Goal: Task Accomplishment & Management: Manage account settings

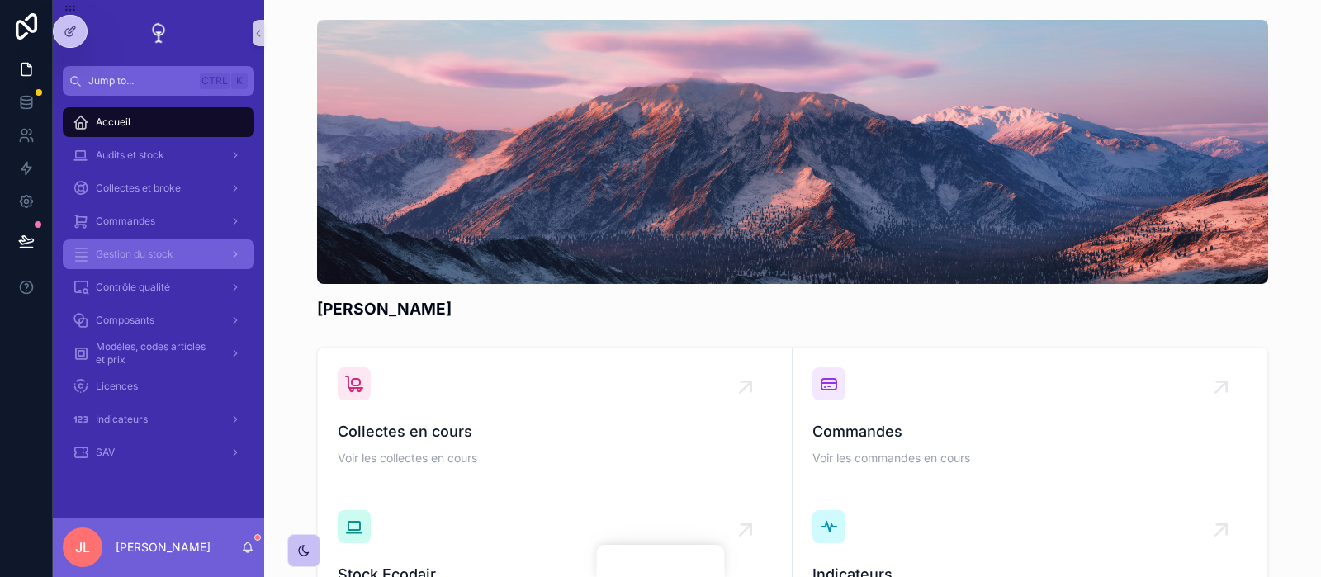
click at [185, 262] on div "Gestion du stock" at bounding box center [159, 254] width 172 height 26
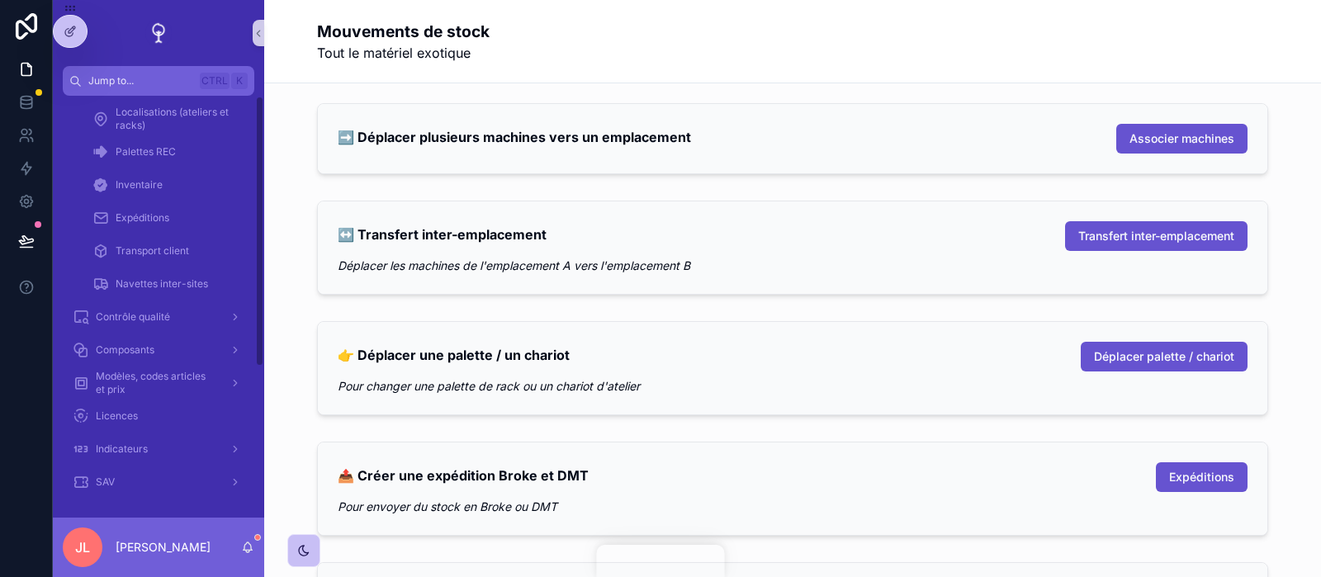
click at [258, 381] on div "Accueil Audits et stock Collectes et broke Commandes Gestion du stock Menu Mouv…" at bounding box center [158, 185] width 211 height 628
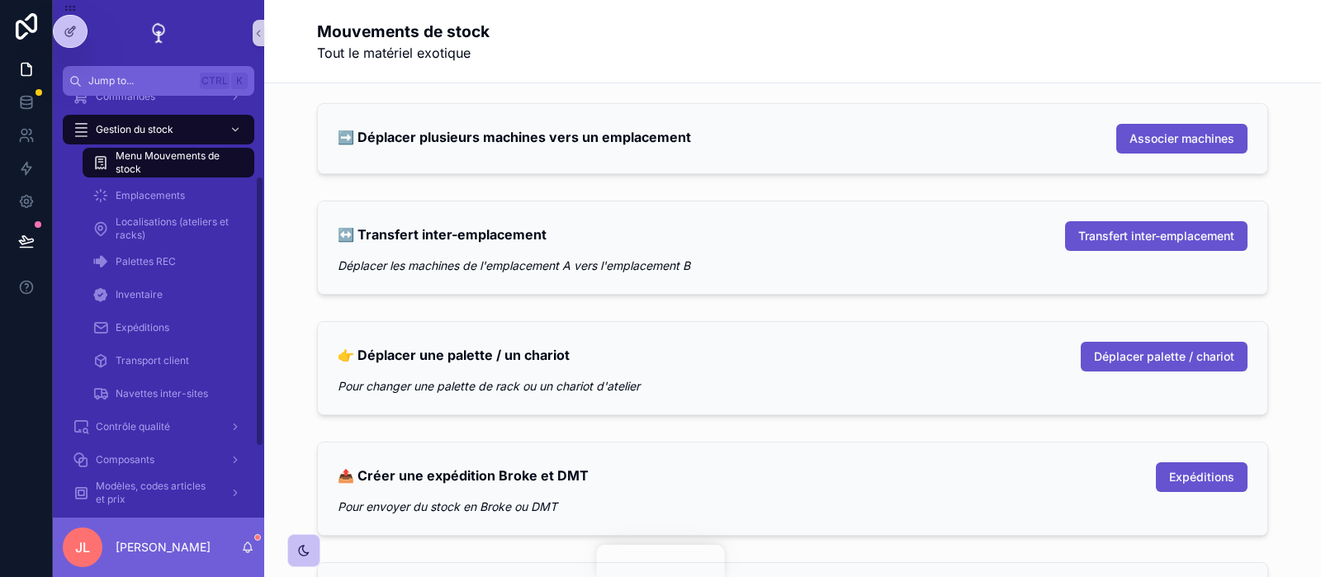
scroll to position [124, 0]
drag, startPoint x: 258, startPoint y: 381, endPoint x: 242, endPoint y: 310, distance: 72.9
click at [242, 310] on div "Accueil Audits et stock Collectes et broke Commandes Gestion du stock Menu Mouv…" at bounding box center [158, 307] width 211 height 422
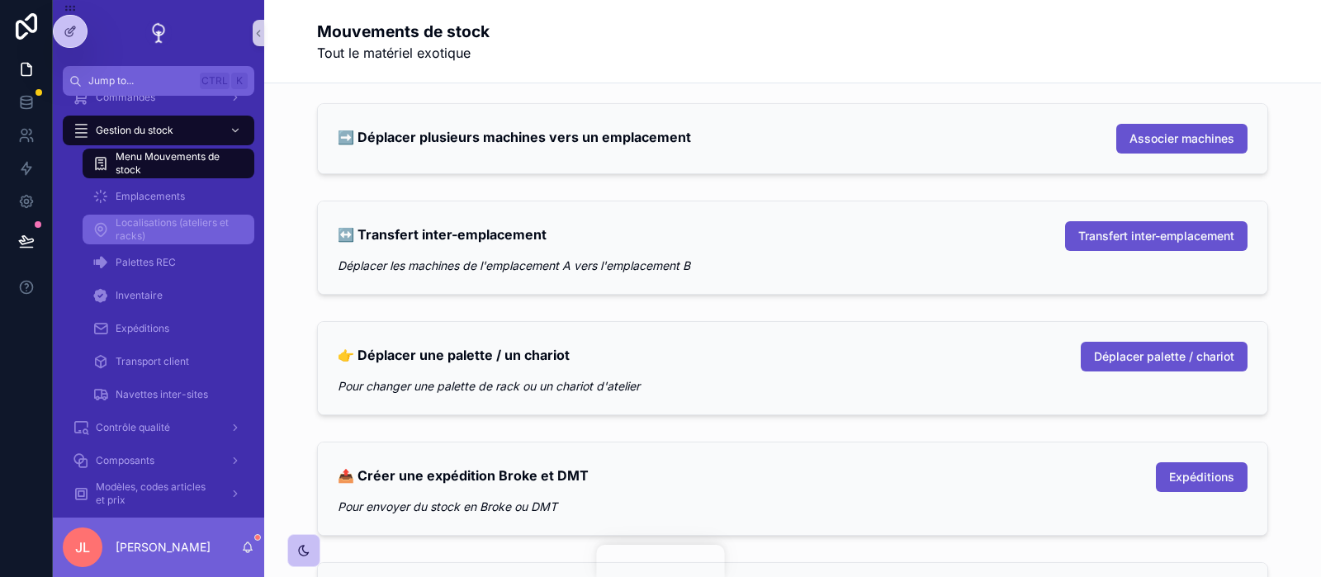
click at [118, 227] on span "Localisations (ateliers et racks)" at bounding box center [177, 229] width 122 height 26
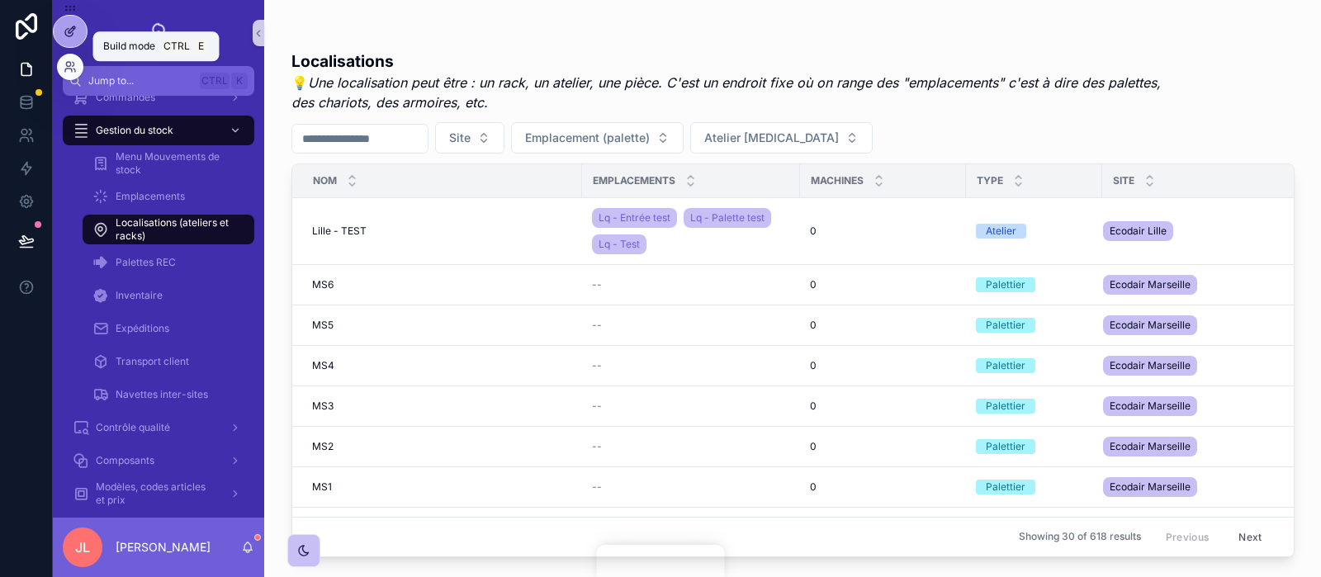
click at [75, 36] on icon at bounding box center [70, 31] width 13 height 13
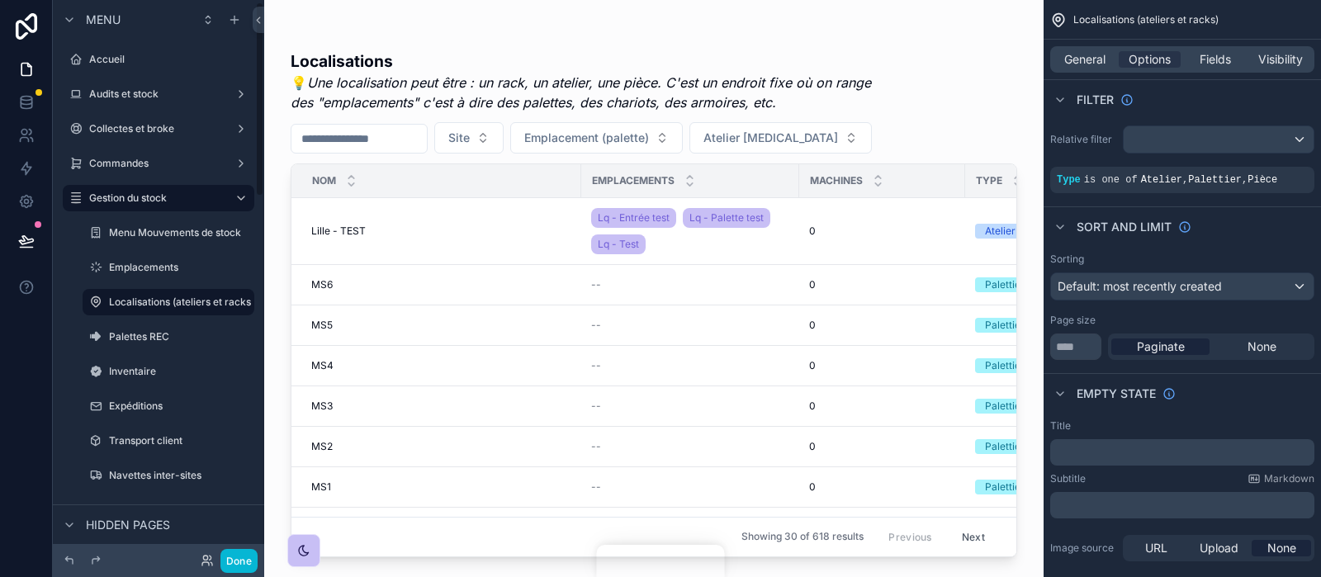
scroll to position [5, 0]
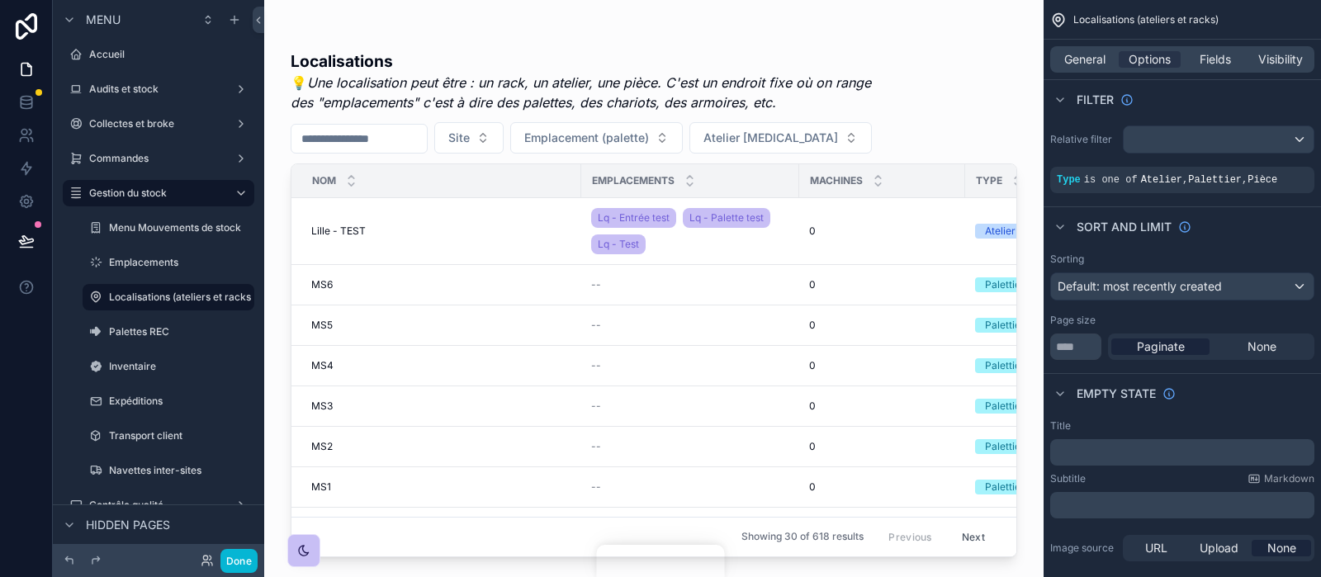
click at [908, 116] on div "scrollable content" at bounding box center [654, 278] width 780 height 557
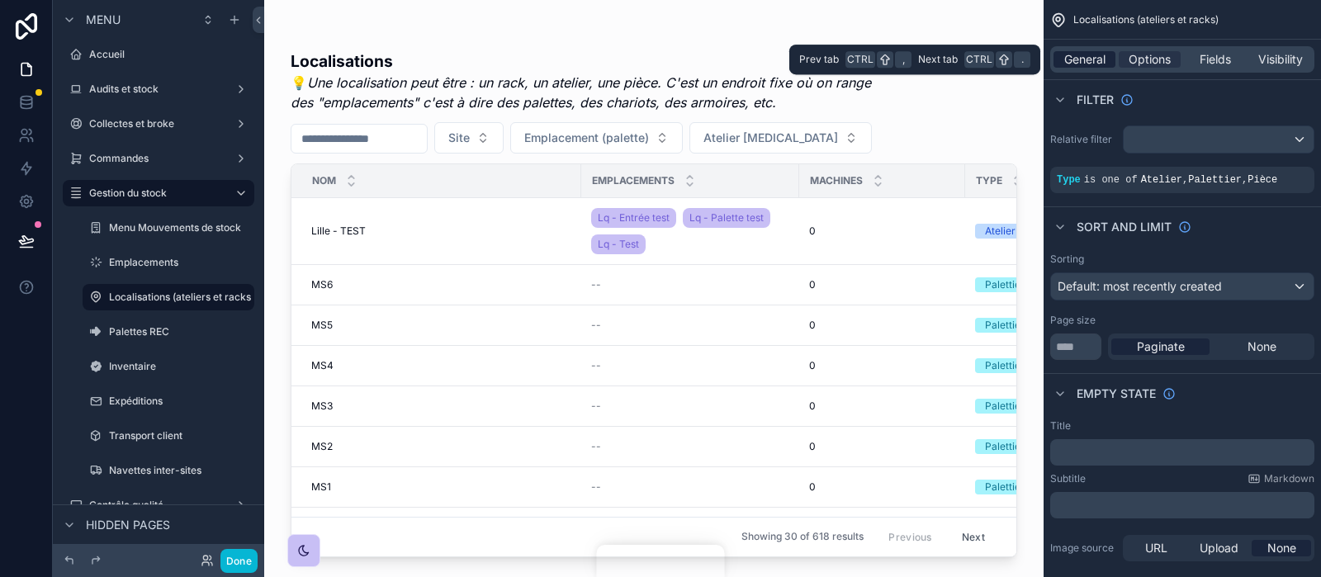
click at [1084, 57] on span "General" at bounding box center [1084, 59] width 41 height 17
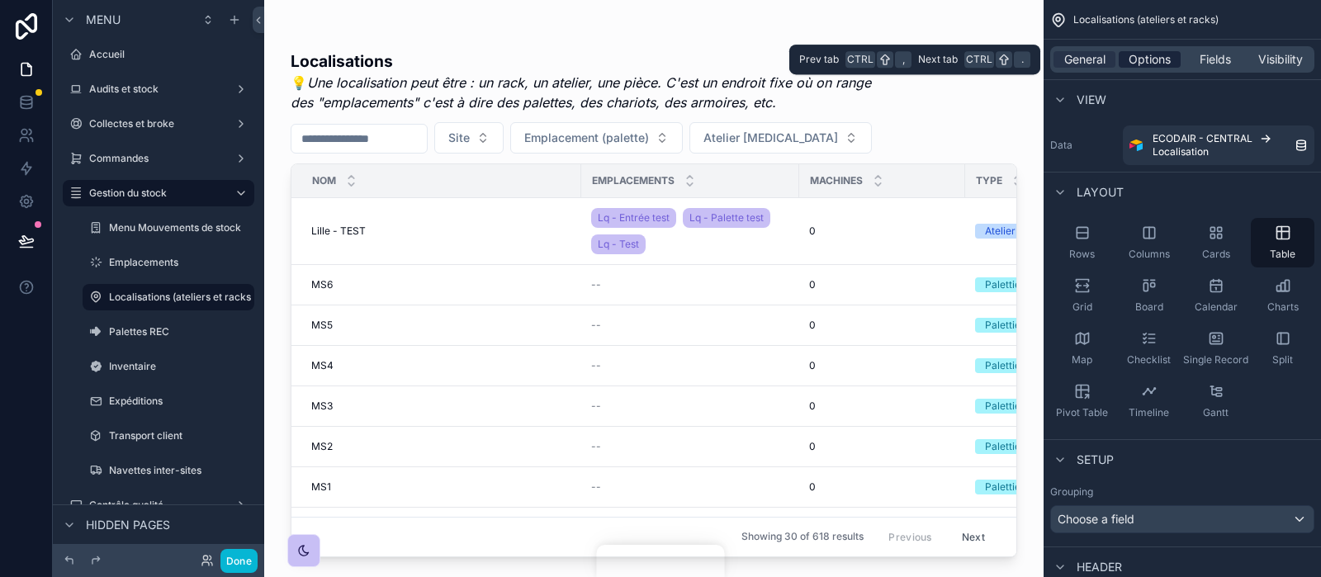
click at [1158, 57] on span "Options" at bounding box center [1150, 59] width 42 height 17
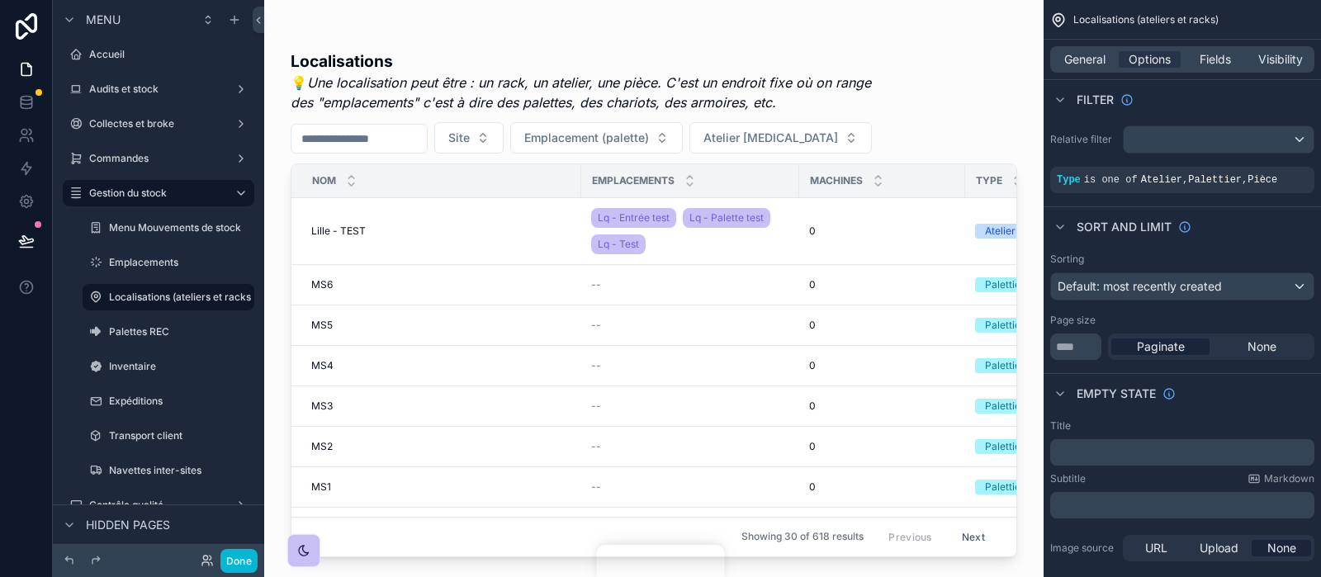
click at [1235, 103] on div "Filter" at bounding box center [1182, 99] width 277 height 40
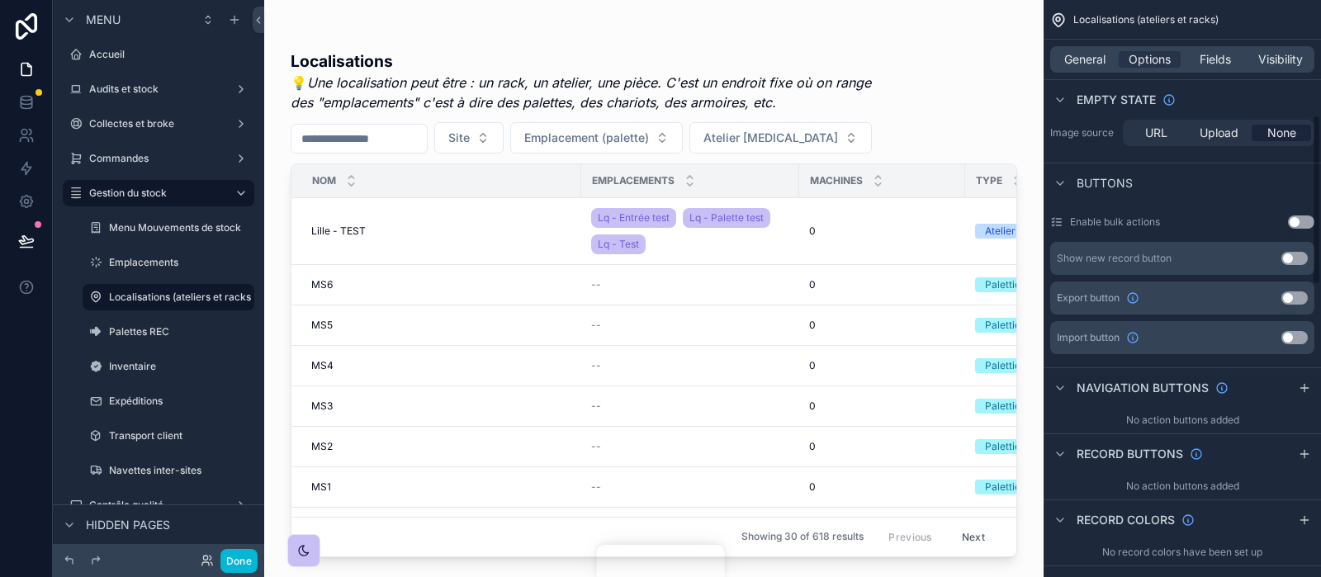
scroll to position [421, 0]
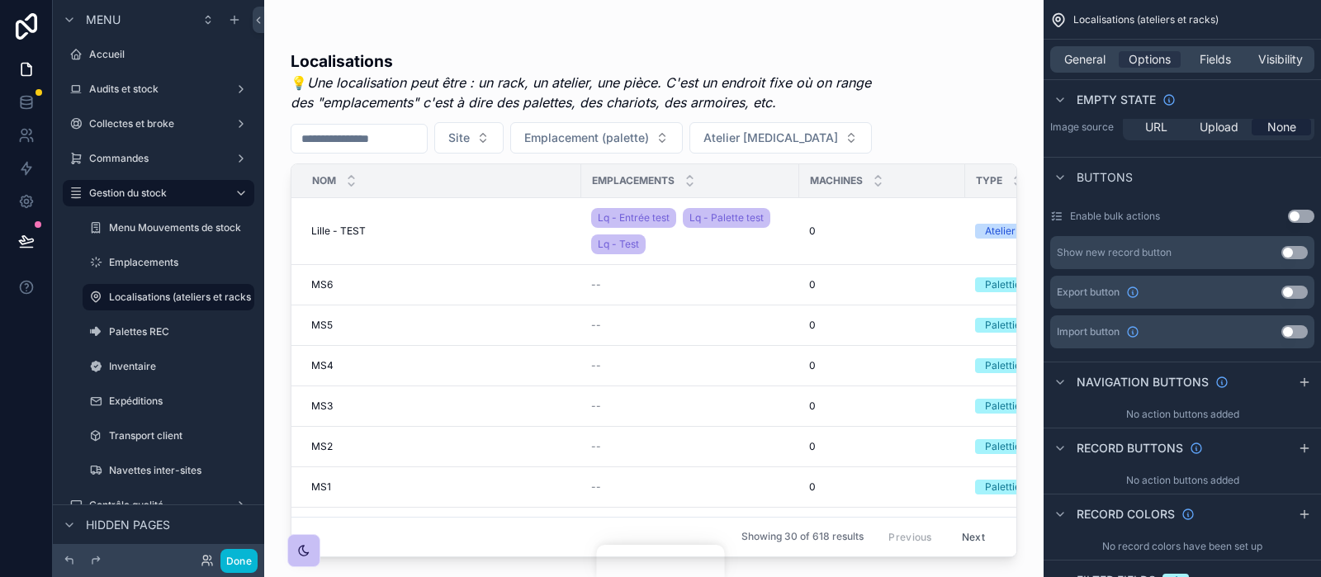
click at [1168, 403] on div "No action buttons added" at bounding box center [1182, 414] width 277 height 26
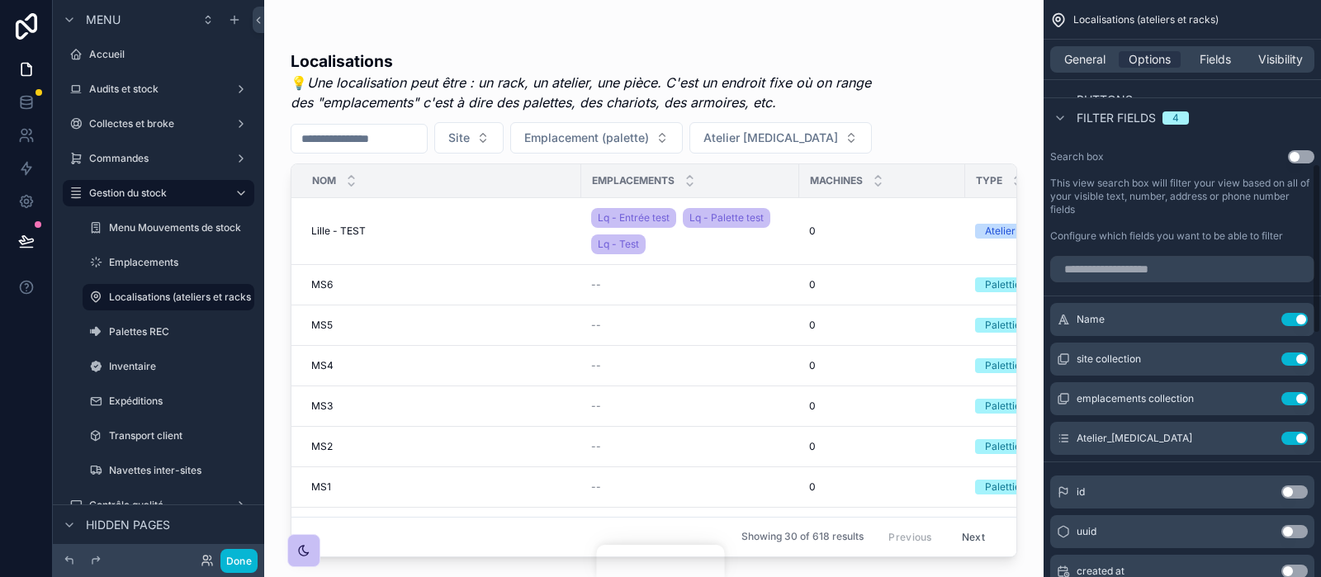
click at [1315, 451] on div "Localisations (ateliers et racks) General Options Fields Visibility Filter Rela…" at bounding box center [1182, 79] width 277 height 1927
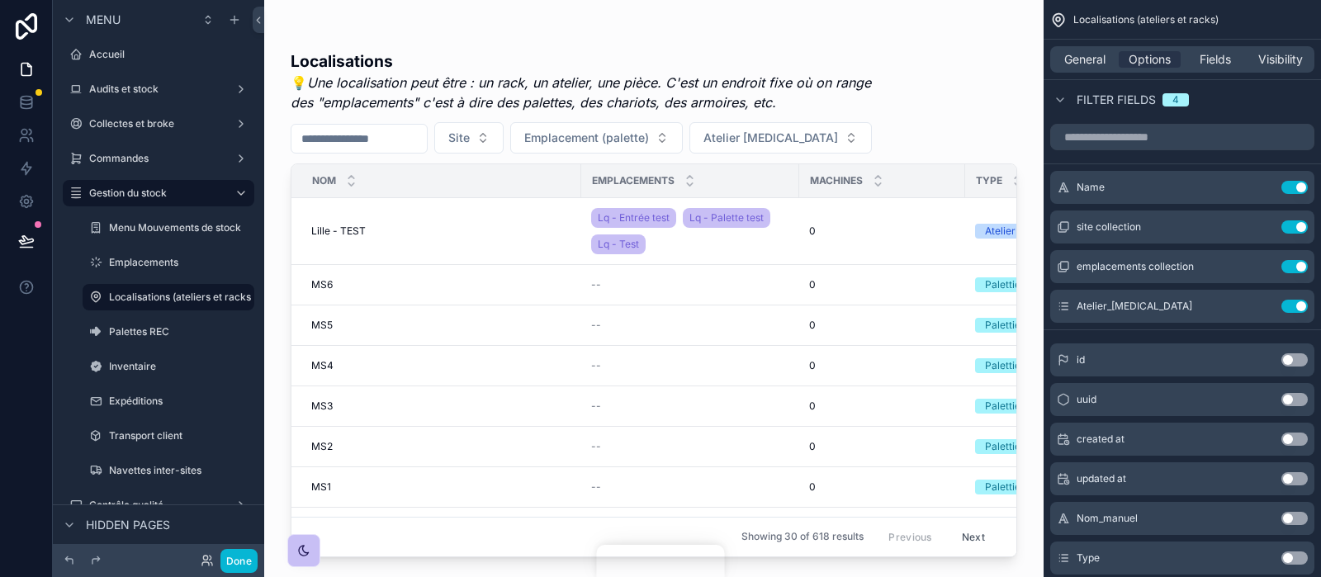
click at [1234, 97] on div "Filter fields 4" at bounding box center [1182, 99] width 277 height 40
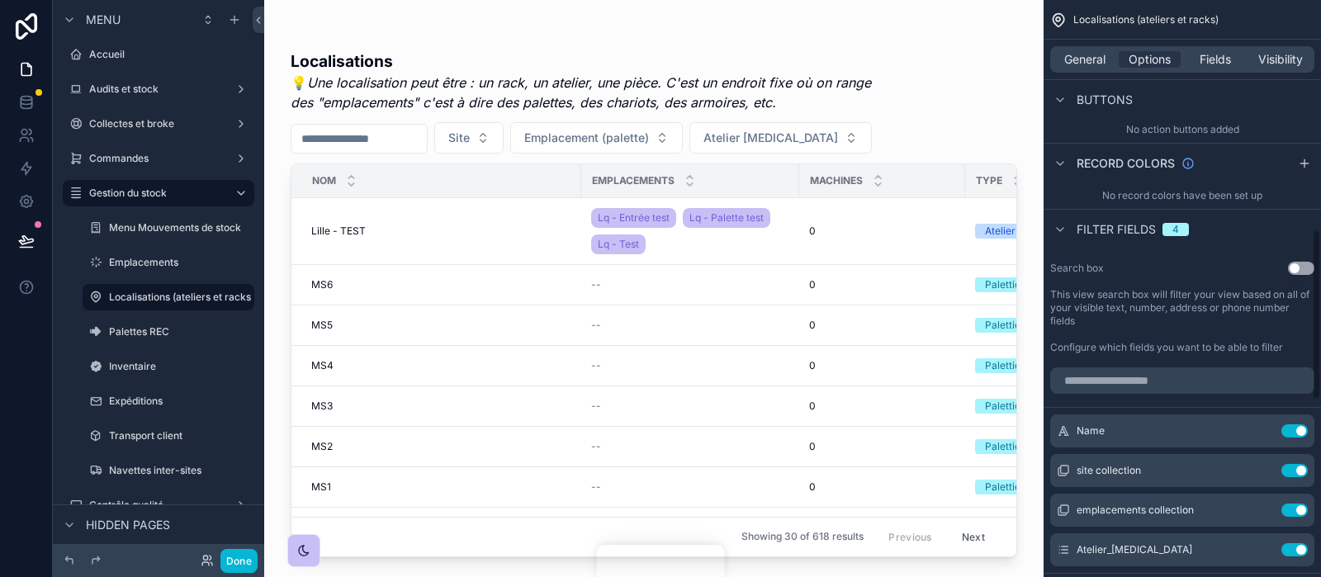
scroll to position [735, 0]
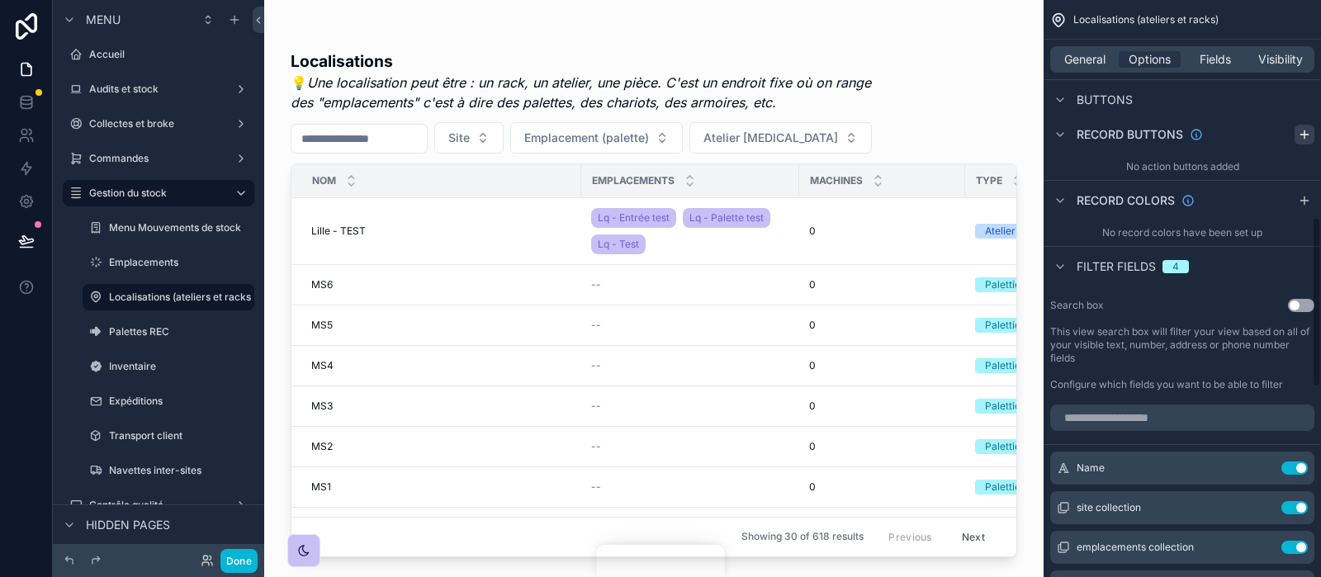
click at [1307, 135] on icon "scrollable content" at bounding box center [1304, 134] width 13 height 13
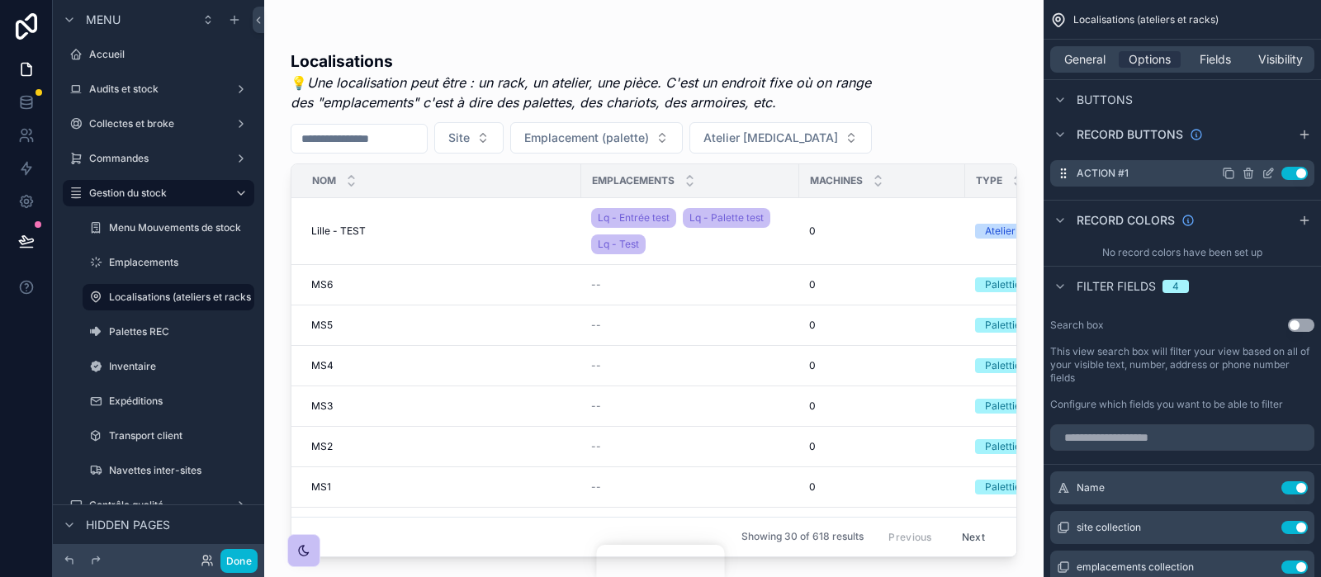
click at [1267, 170] on icon "scrollable content" at bounding box center [1268, 173] width 13 height 13
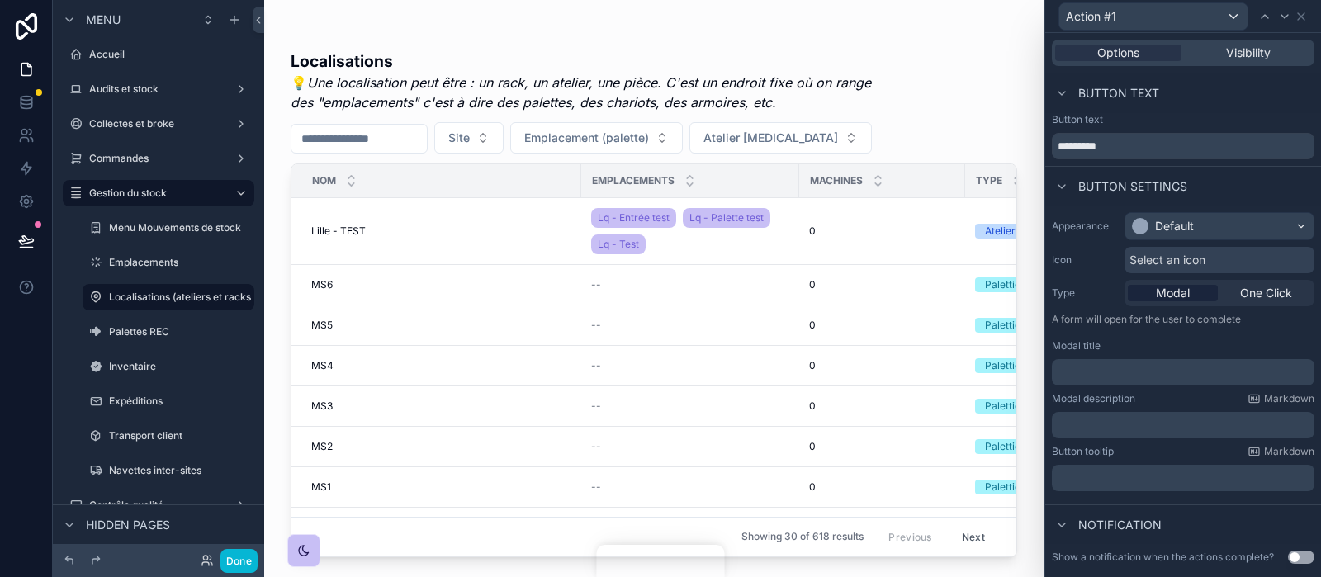
scroll to position [0, 301]
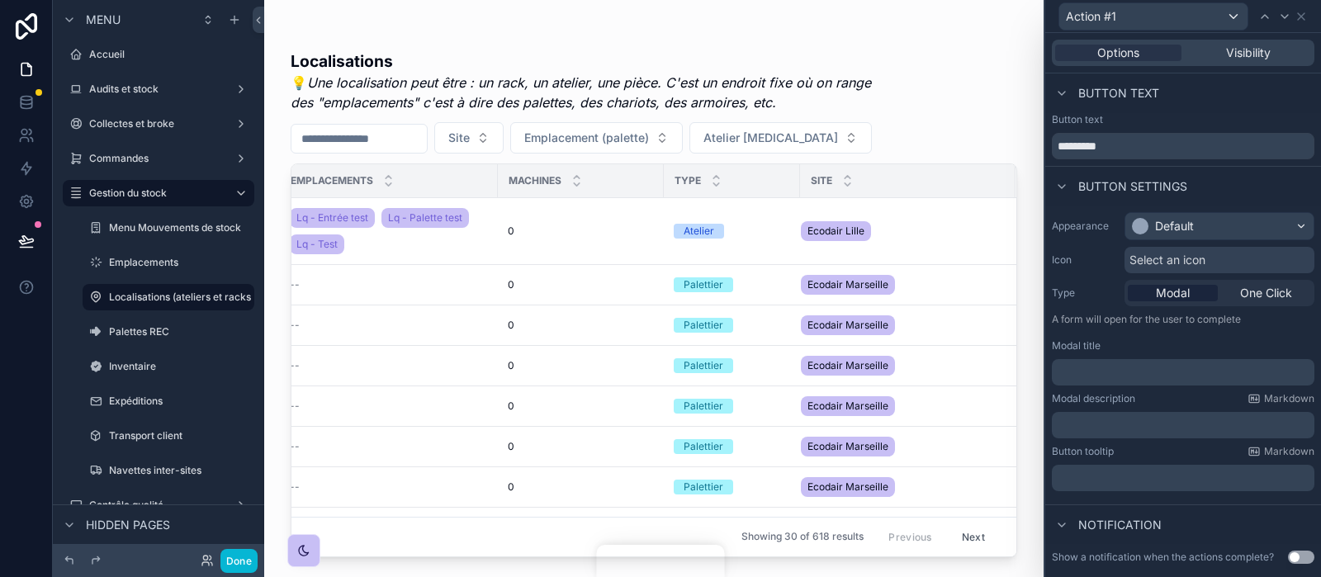
drag, startPoint x: 972, startPoint y: 293, endPoint x: 1211, endPoint y: 220, distance: 249.7
click at [1017, 220] on div "Nom Emplacements Machines Type Site Lille - TEST Lille - TEST Lq - Entrée test …" at bounding box center [654, 360] width 725 height 392
click at [1211, 220] on div "Default" at bounding box center [1220, 226] width 188 height 26
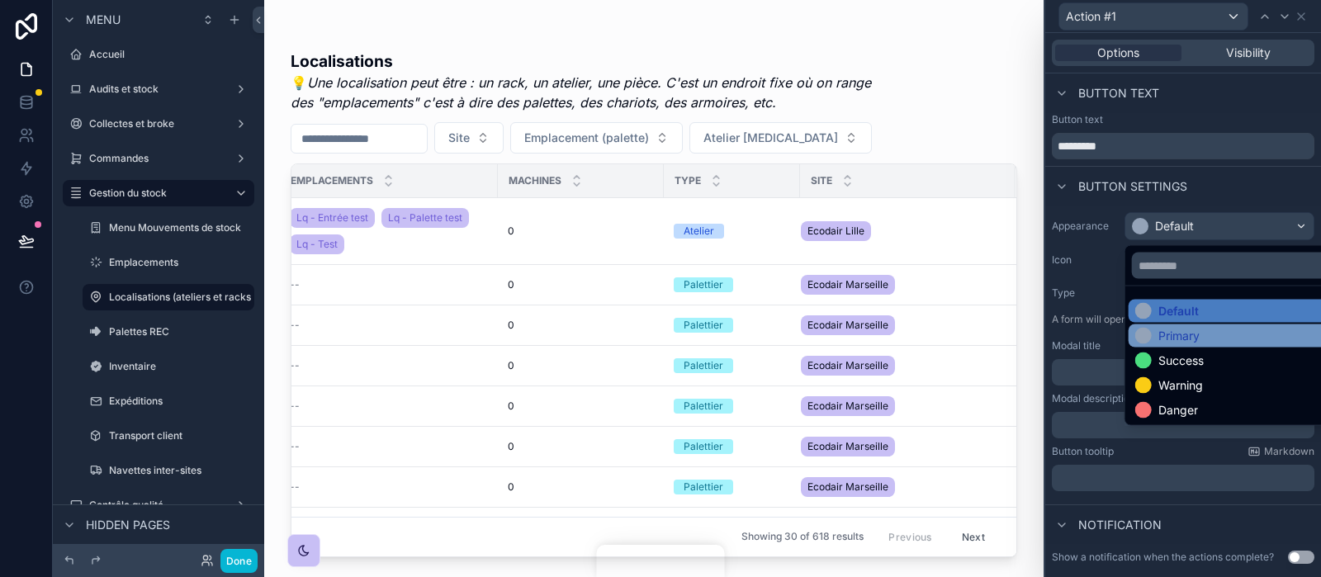
click at [1180, 328] on div "Primary" at bounding box center [1179, 336] width 41 height 17
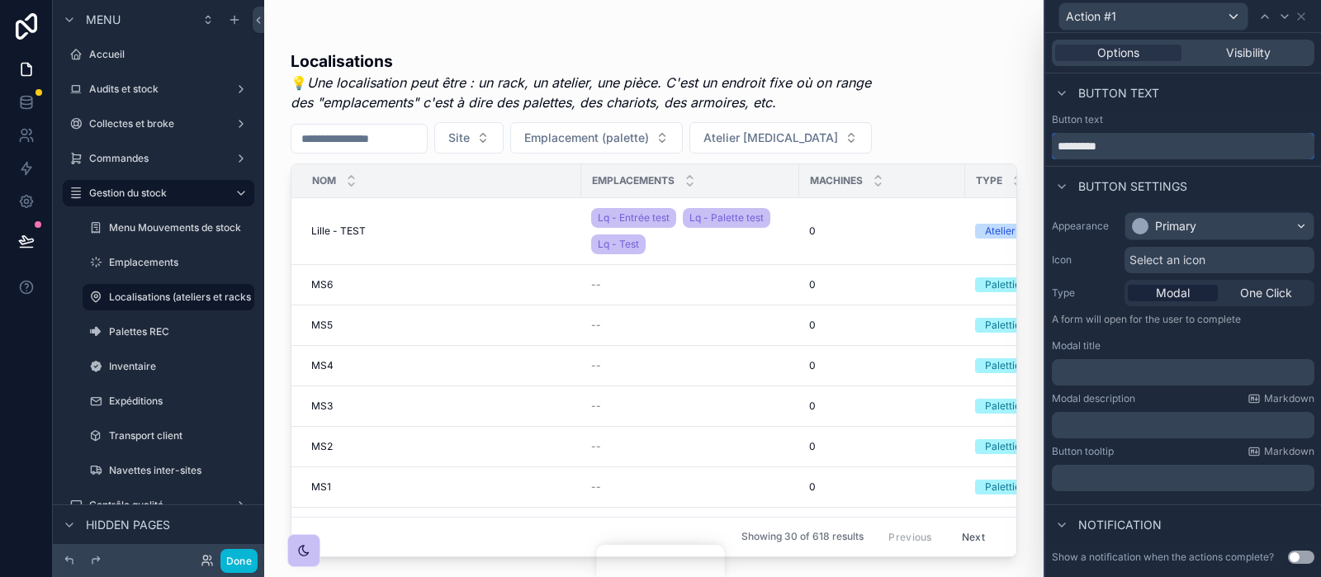
click at [1160, 135] on input "*********" at bounding box center [1183, 146] width 263 height 26
type input "**********"
click at [1188, 335] on div "Appearance Primary Icon Select an icon Type Modal One Click A form will open fo…" at bounding box center [1183, 352] width 276 height 292
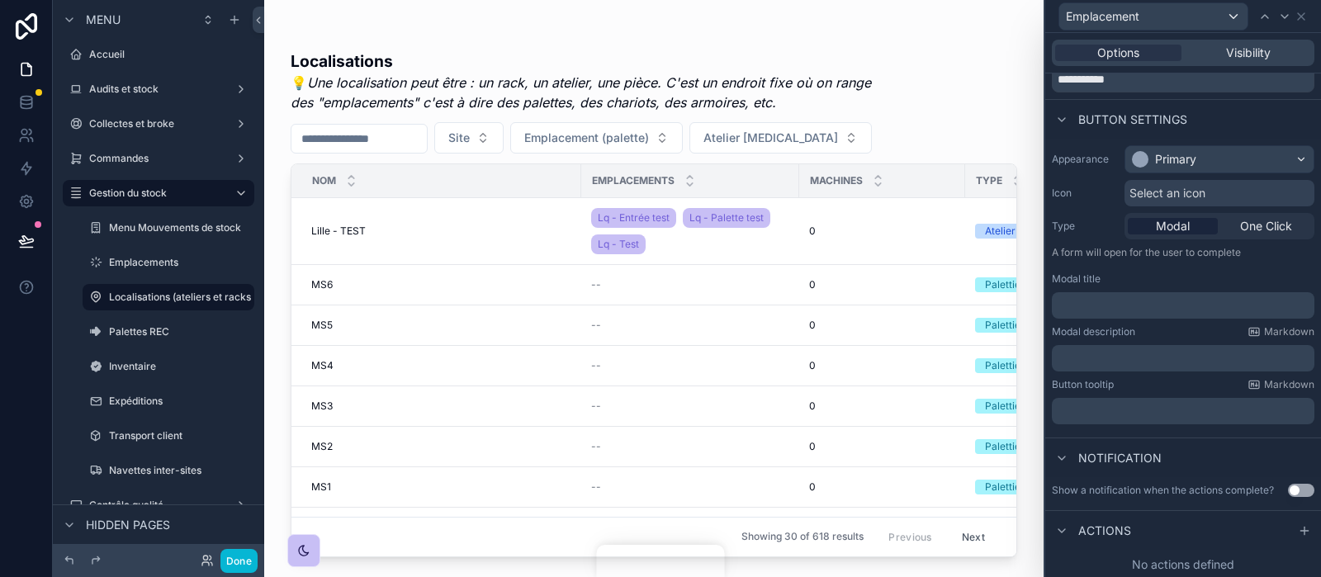
scroll to position [69, 0]
click at [1301, 527] on icon at bounding box center [1304, 529] width 13 height 13
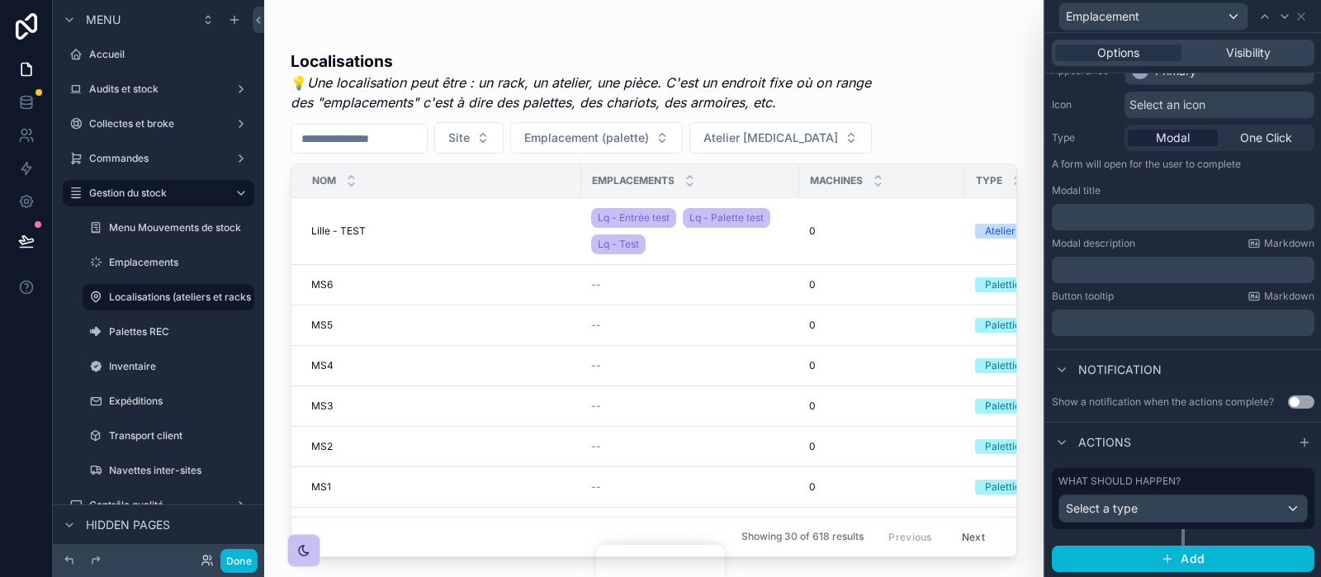
drag, startPoint x: 1116, startPoint y: 494, endPoint x: 1282, endPoint y: 403, distance: 189.2
click at [1282, 403] on div "**********" at bounding box center [1183, 248] width 276 height 661
click at [1282, 403] on div "Show a notification when the actions complete? Use setting" at bounding box center [1183, 402] width 263 height 13
click at [1299, 400] on button "Use setting" at bounding box center [1301, 402] width 26 height 13
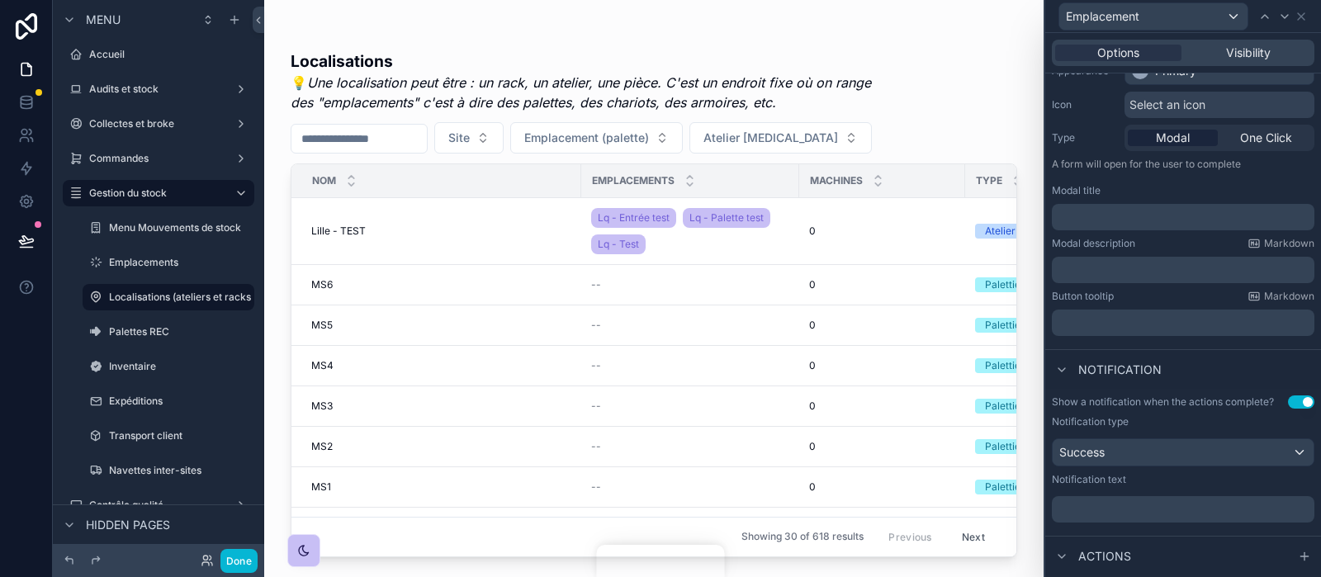
scroll to position [268, 0]
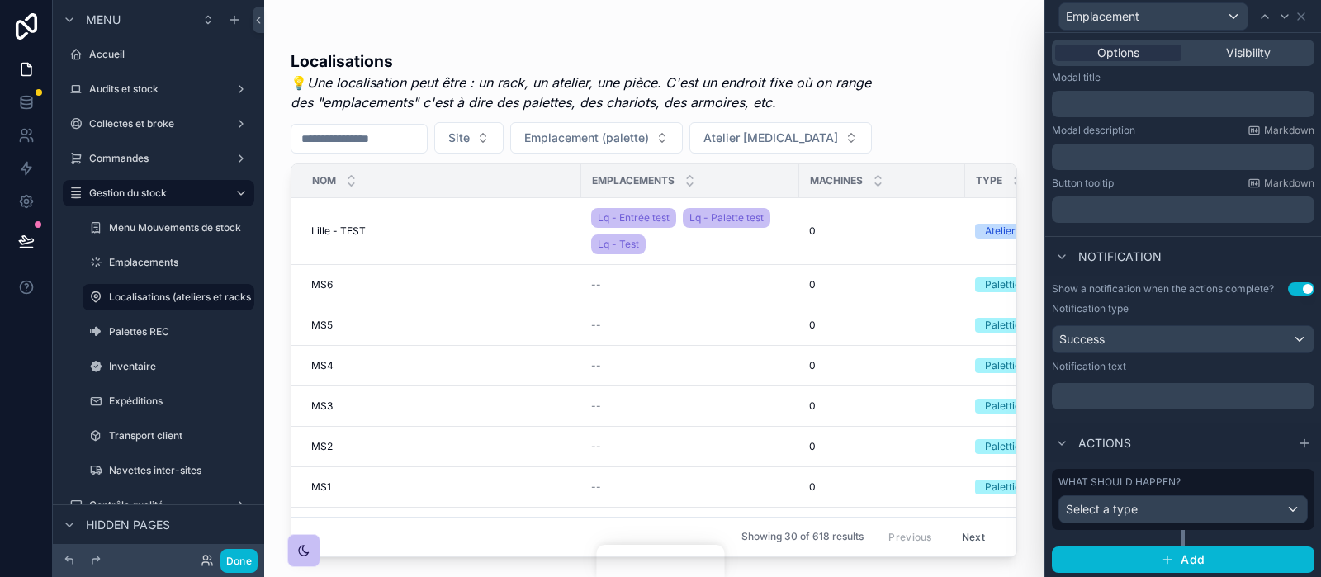
click at [1194, 492] on div "What should happen? Select a type" at bounding box center [1183, 500] width 249 height 48
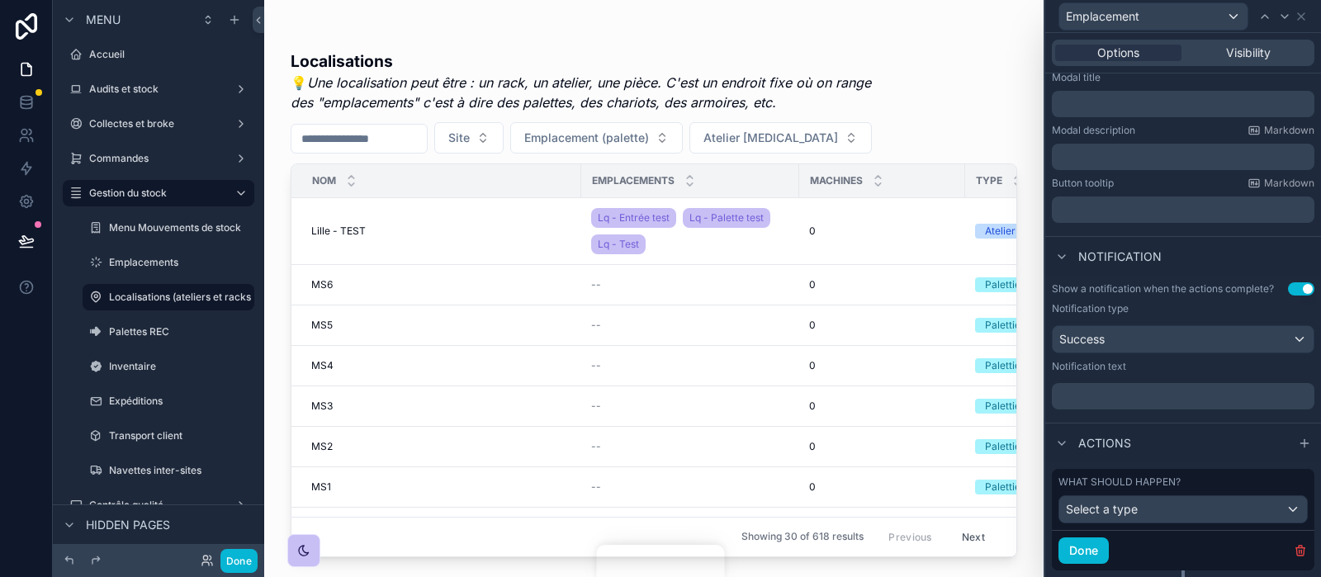
scroll to position [309, 0]
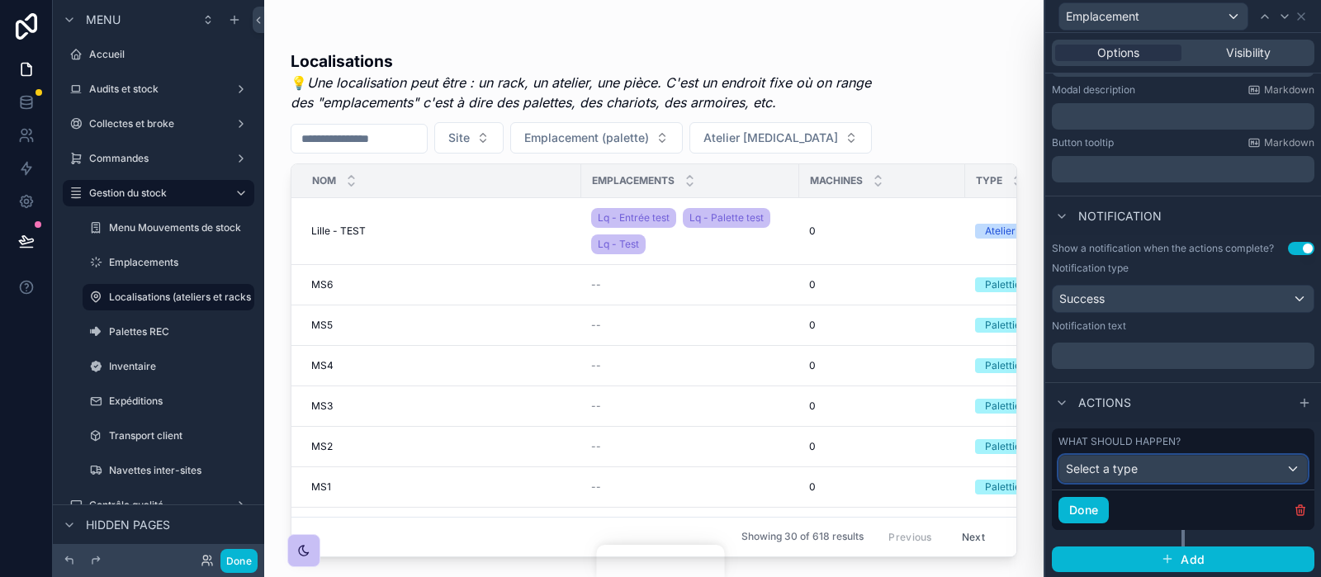
click at [1126, 470] on span "Select a type" at bounding box center [1102, 469] width 72 height 14
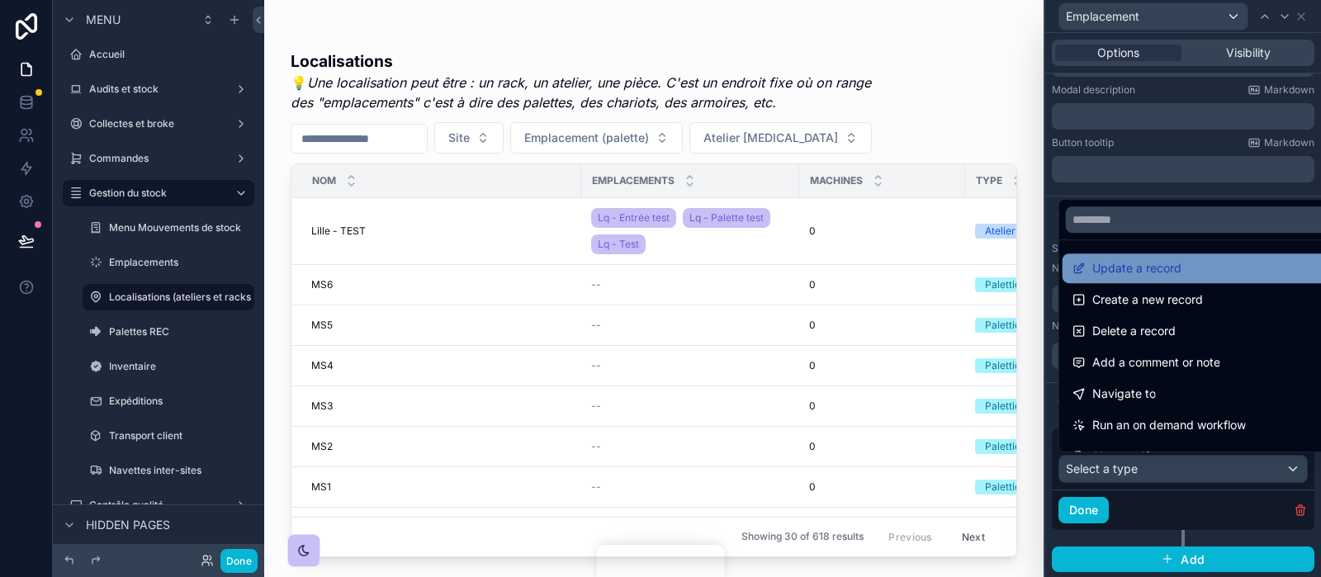
click at [1080, 262] on div "Update a record" at bounding box center [1127, 268] width 109 height 20
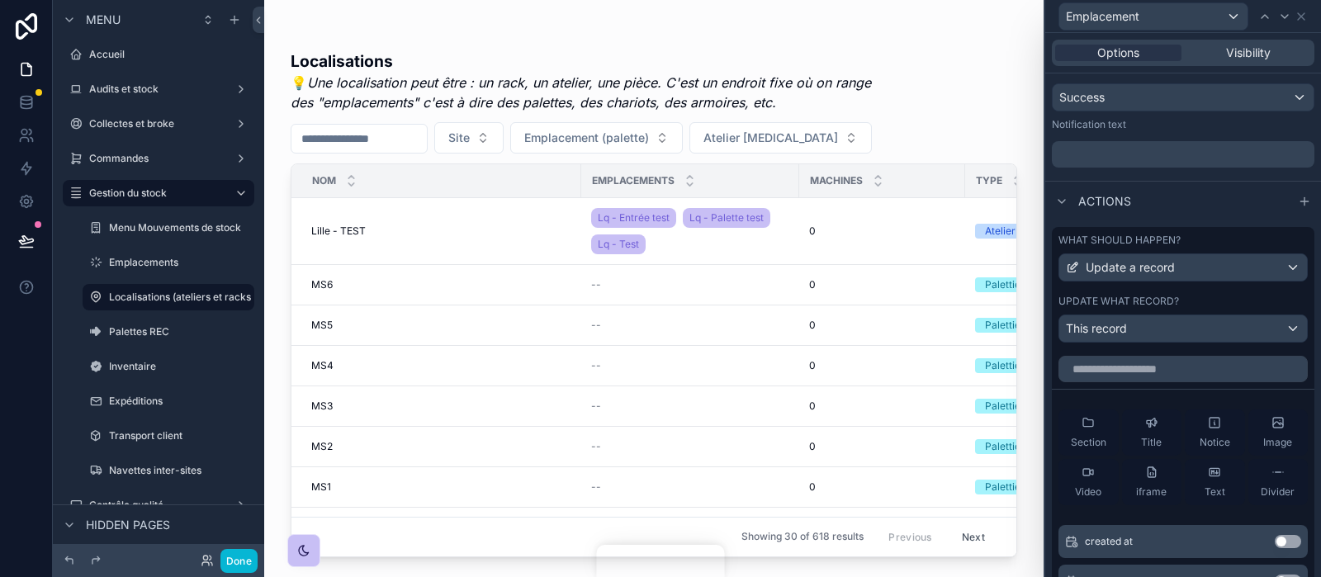
scroll to position [658, 0]
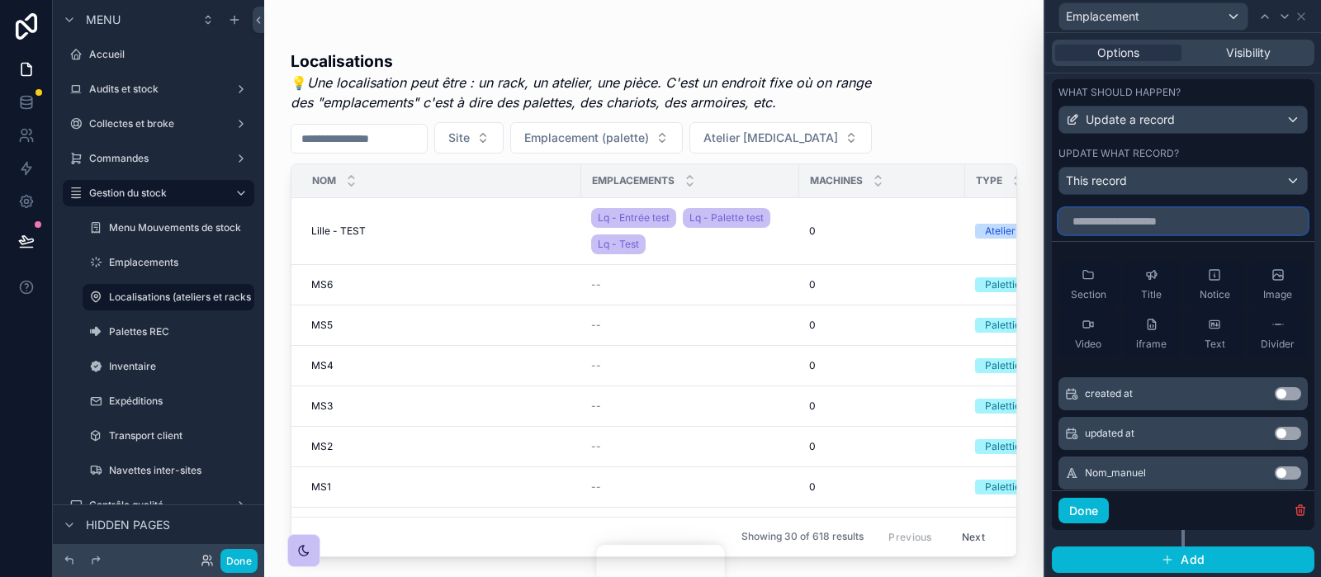
click at [1085, 210] on input "text" at bounding box center [1183, 221] width 249 height 26
type input "********"
click at [1287, 387] on button "Use setting" at bounding box center [1288, 393] width 26 height 13
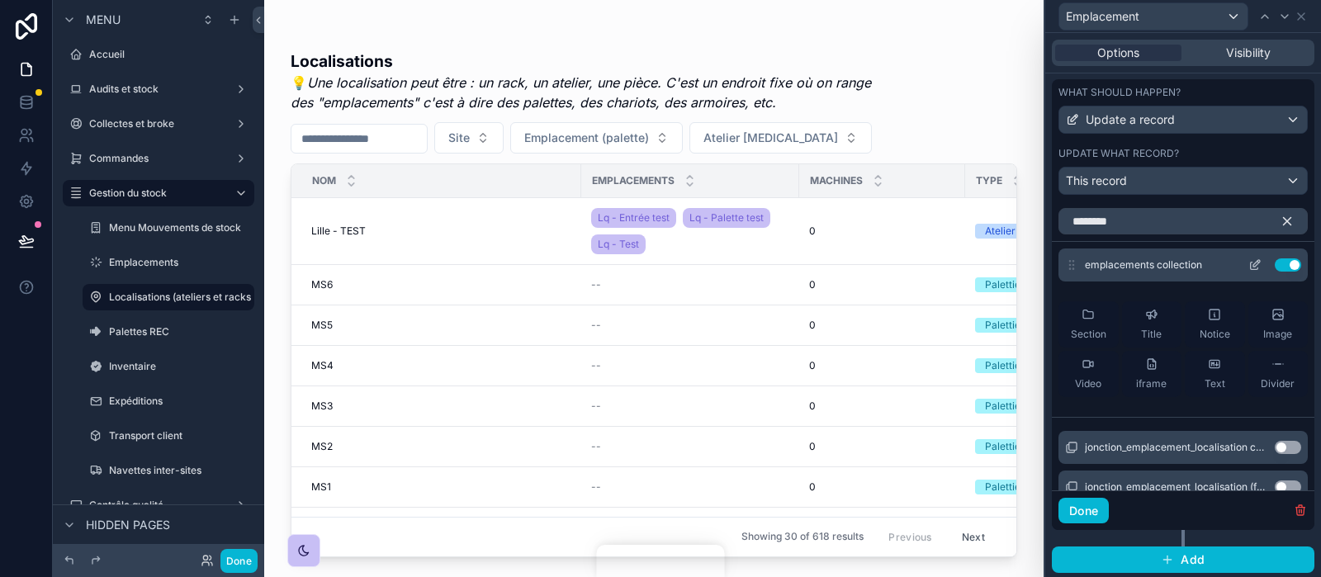
click at [1256, 258] on icon at bounding box center [1255, 264] width 13 height 13
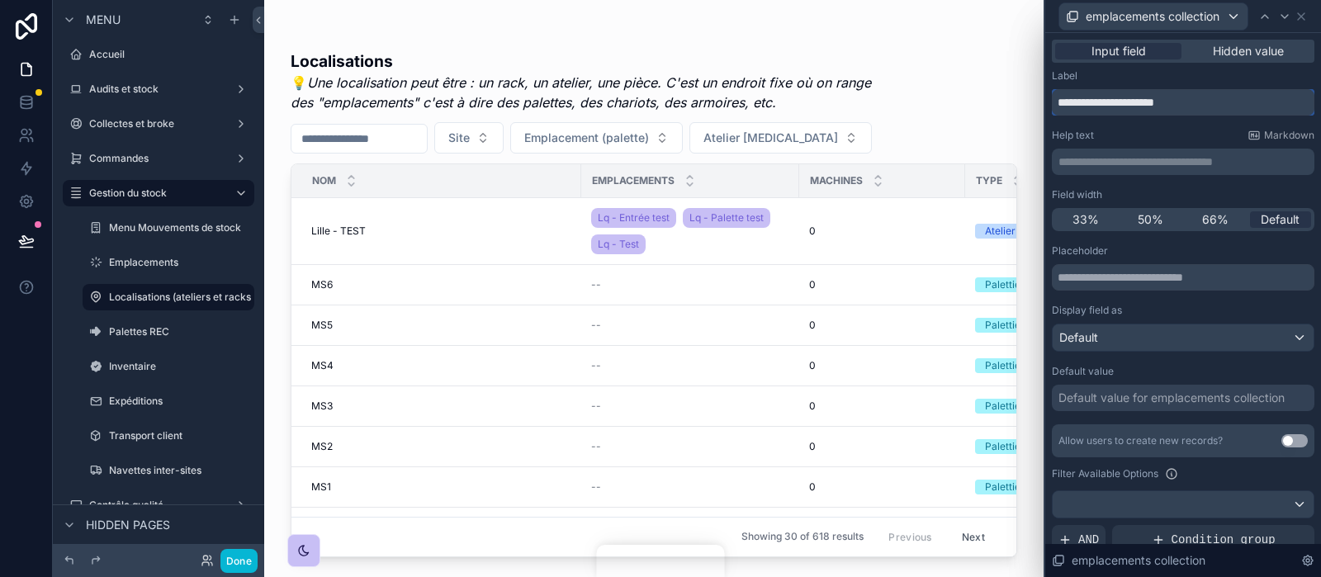
click at [1236, 110] on input "**********" at bounding box center [1183, 102] width 263 height 26
type input "*"
type input "**********"
type input "*******"
click at [1301, 17] on icon at bounding box center [1301, 16] width 13 height 13
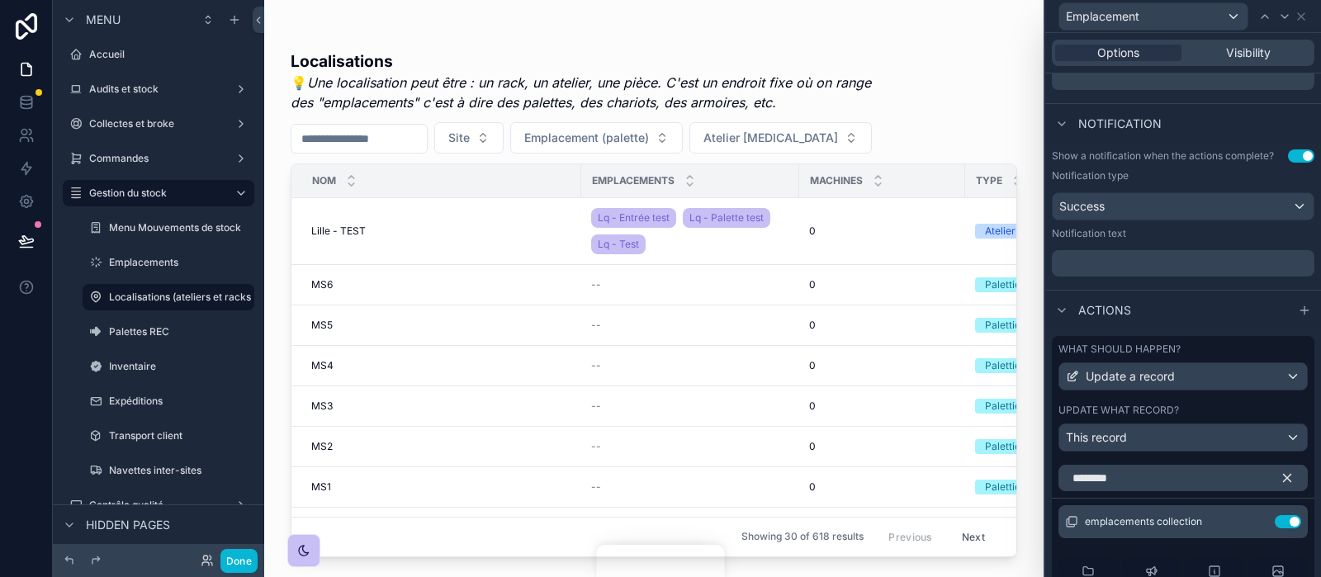
scroll to position [0, 0]
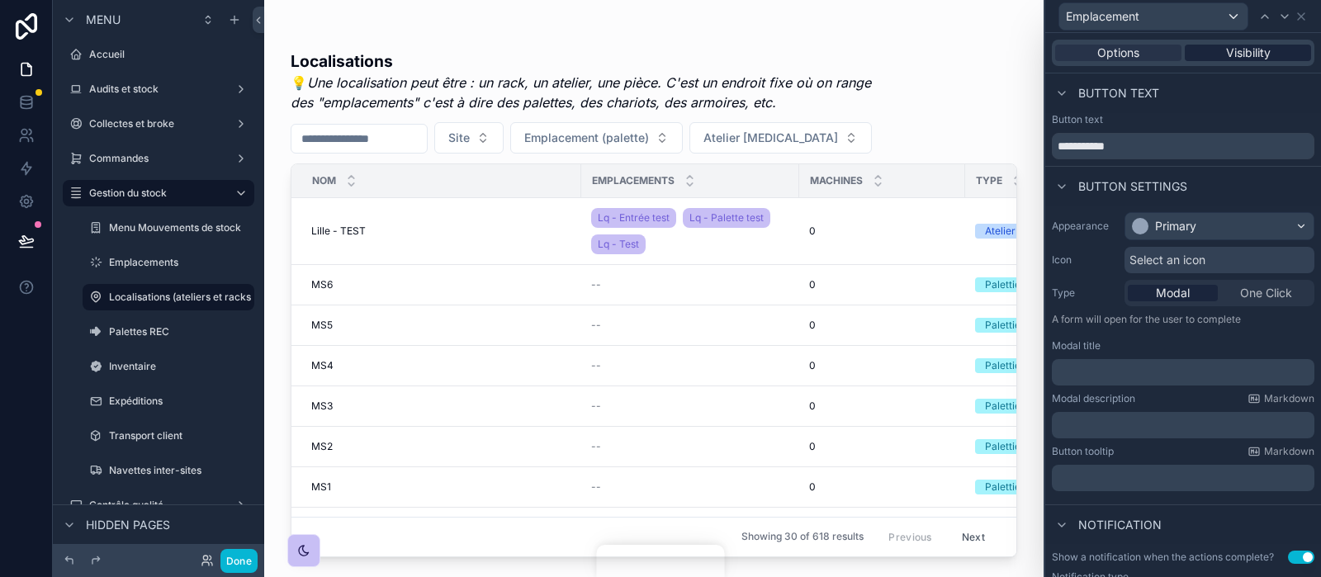
click at [1228, 53] on span "Visibility" at bounding box center [1248, 53] width 45 height 17
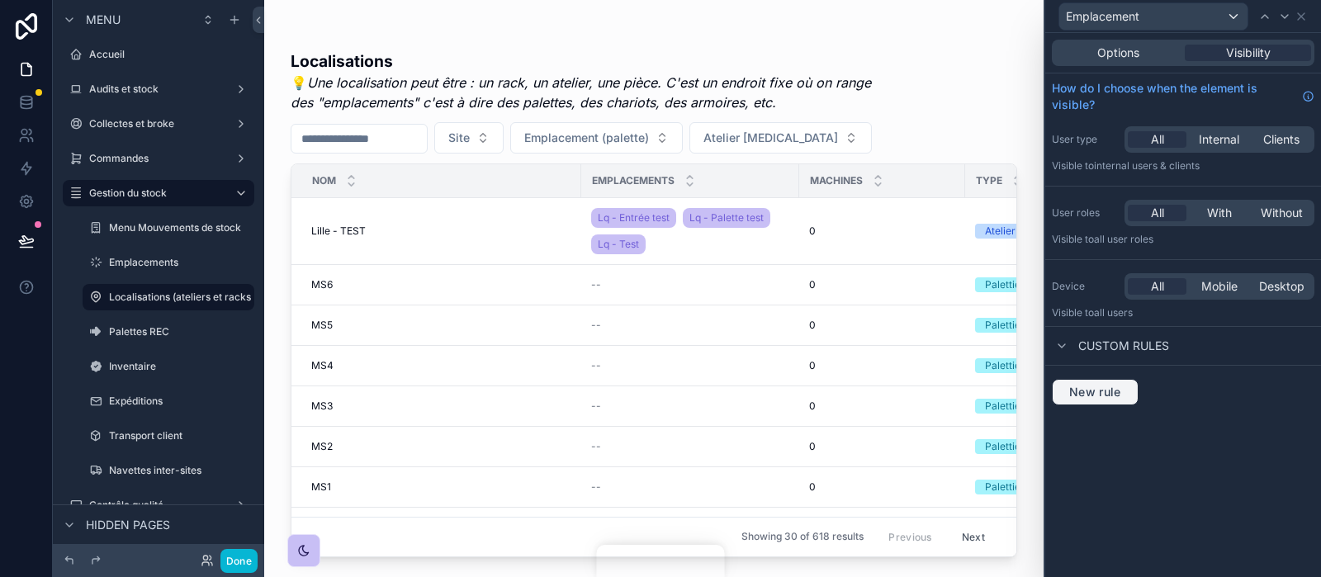
click at [1112, 395] on span "New rule" at bounding box center [1095, 392] width 65 height 15
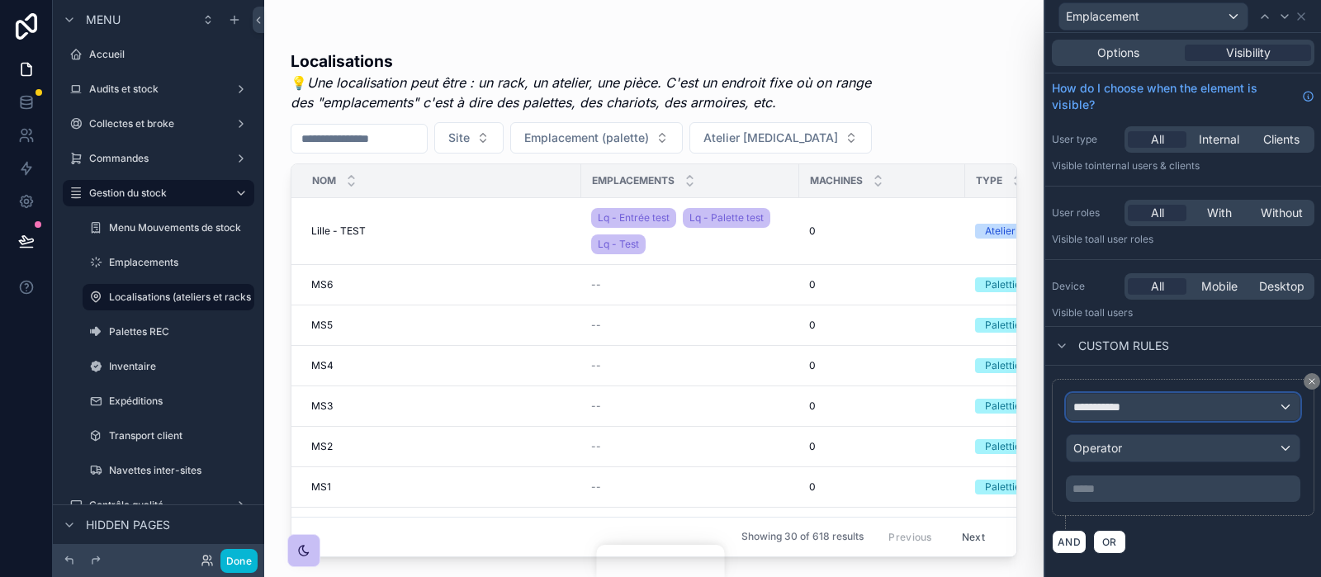
click at [1126, 399] on span "**********" at bounding box center [1104, 407] width 61 height 17
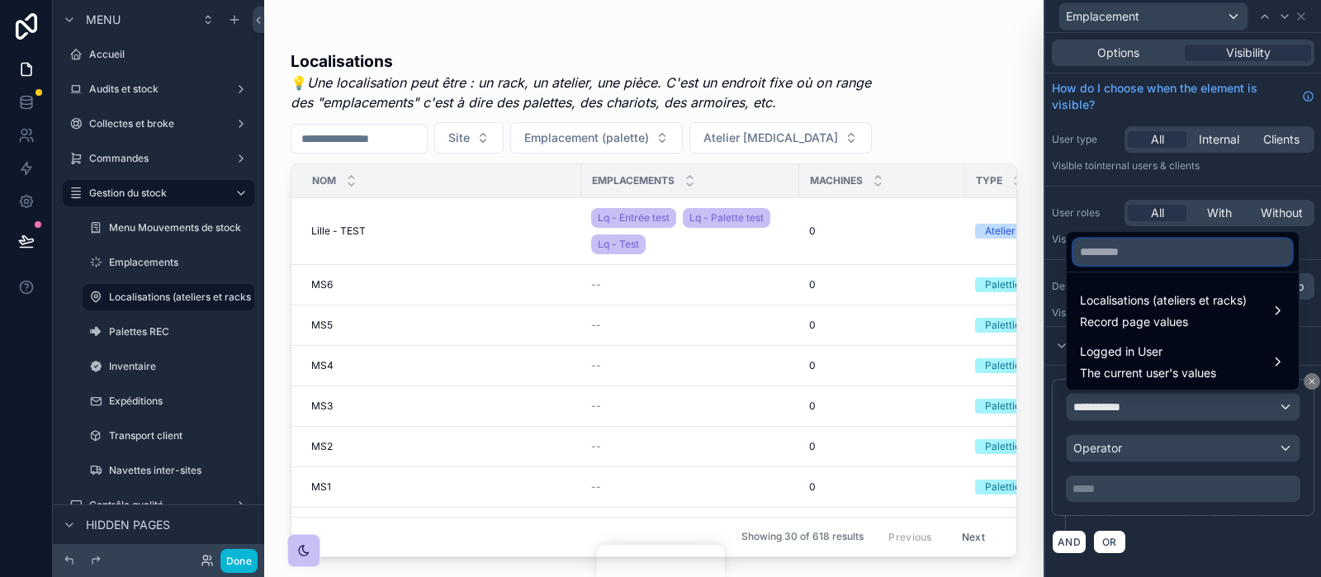
click at [1121, 263] on input "text" at bounding box center [1183, 252] width 219 height 26
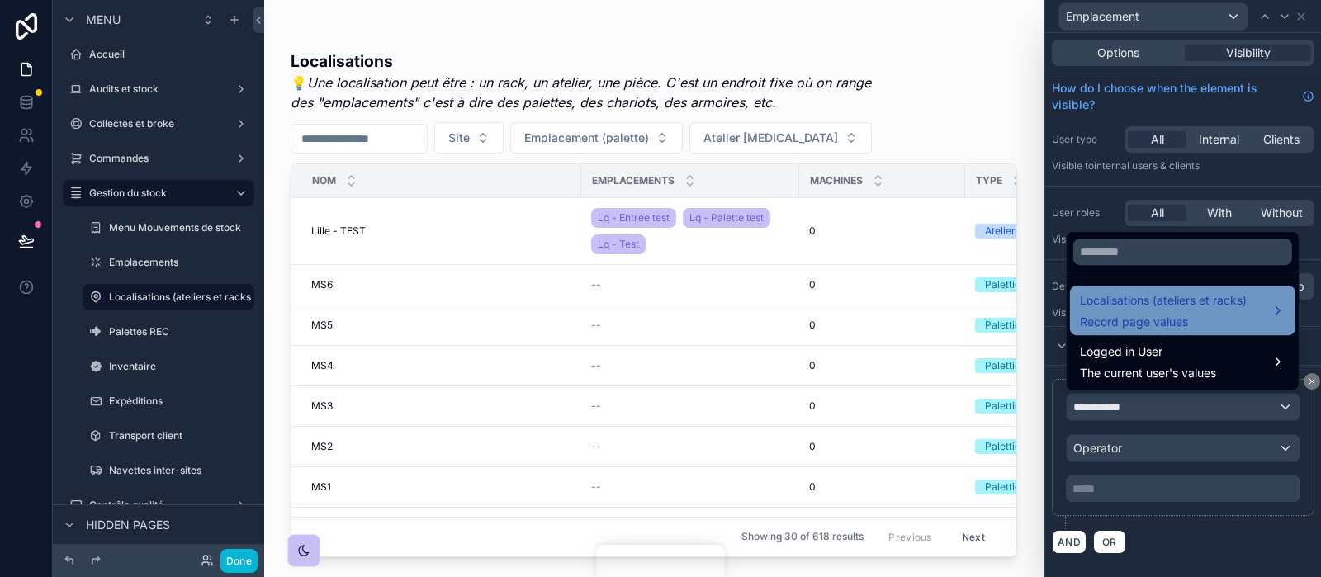
click at [1133, 306] on span "Localisations (ateliers et racks)" at bounding box center [1163, 301] width 167 height 20
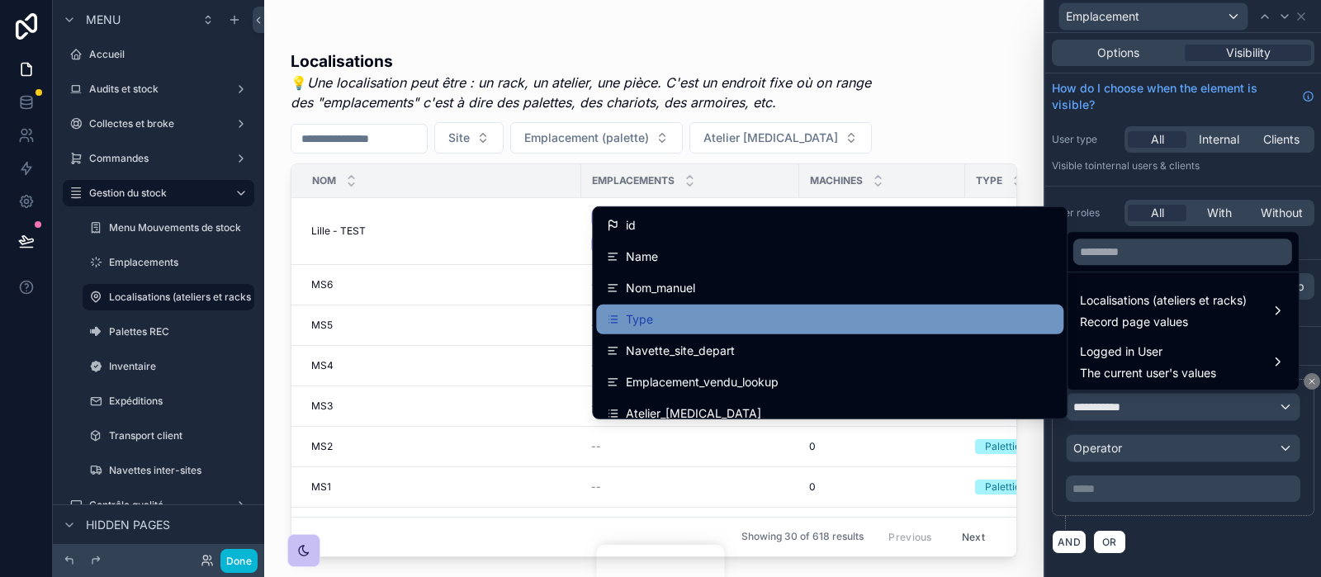
click at [724, 308] on div "Type" at bounding box center [829, 320] width 467 height 30
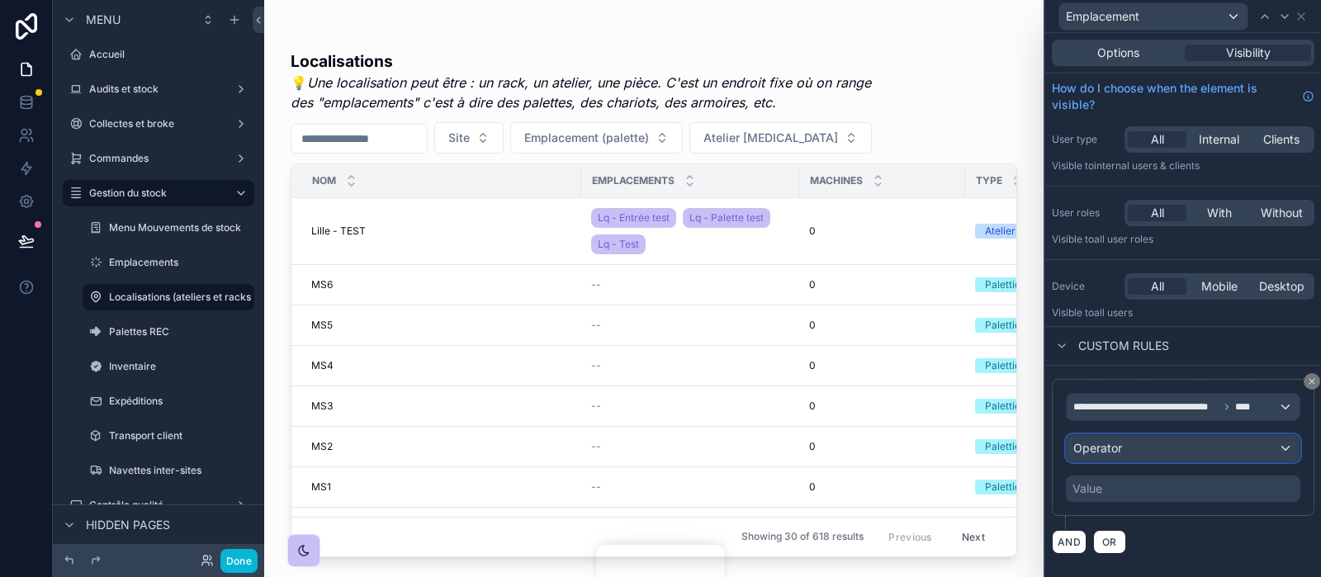
click at [1142, 447] on div "Operator" at bounding box center [1183, 448] width 233 height 26
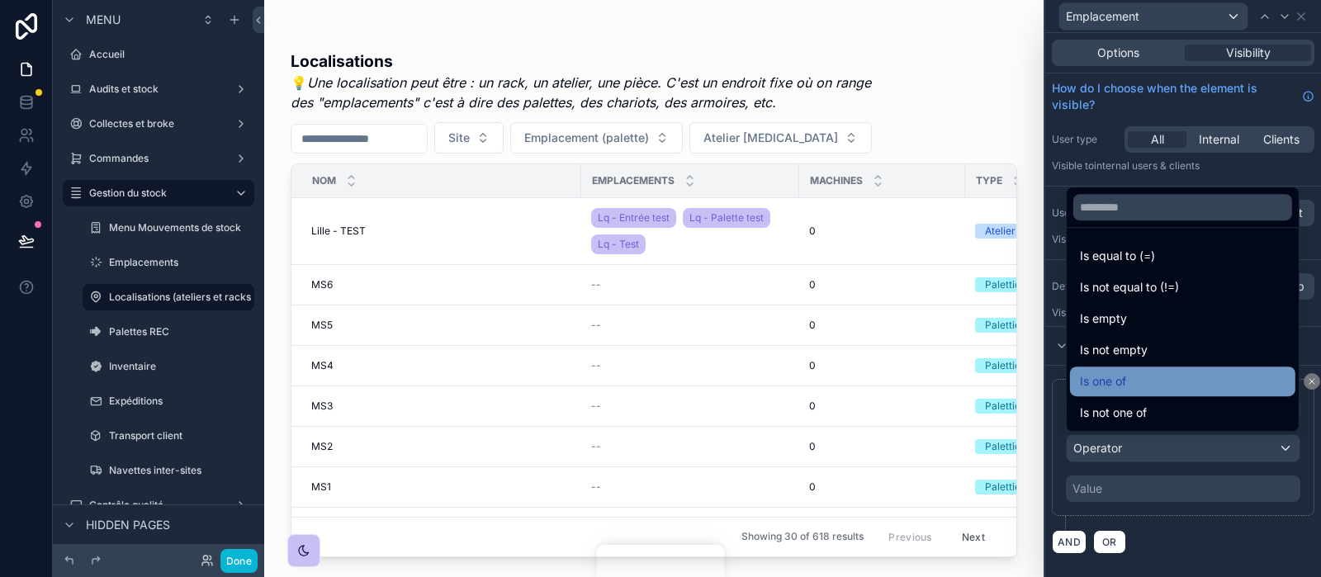
click at [1119, 379] on span "Is one of" at bounding box center [1103, 382] width 46 height 20
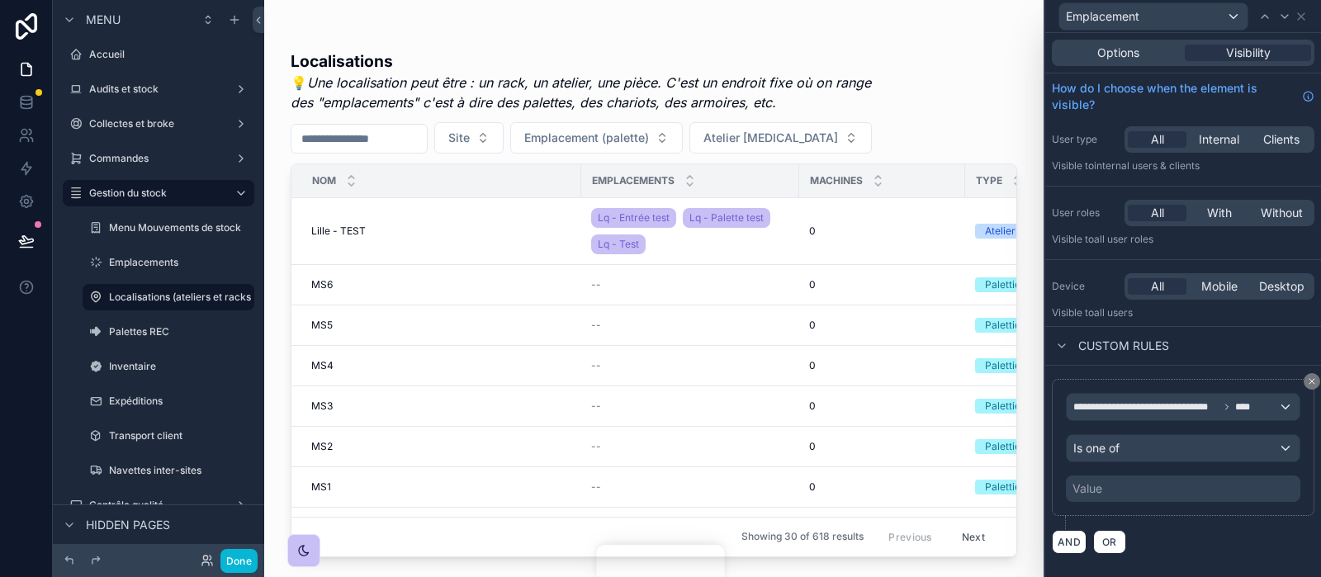
click at [1105, 491] on div "Value" at bounding box center [1183, 489] width 235 height 26
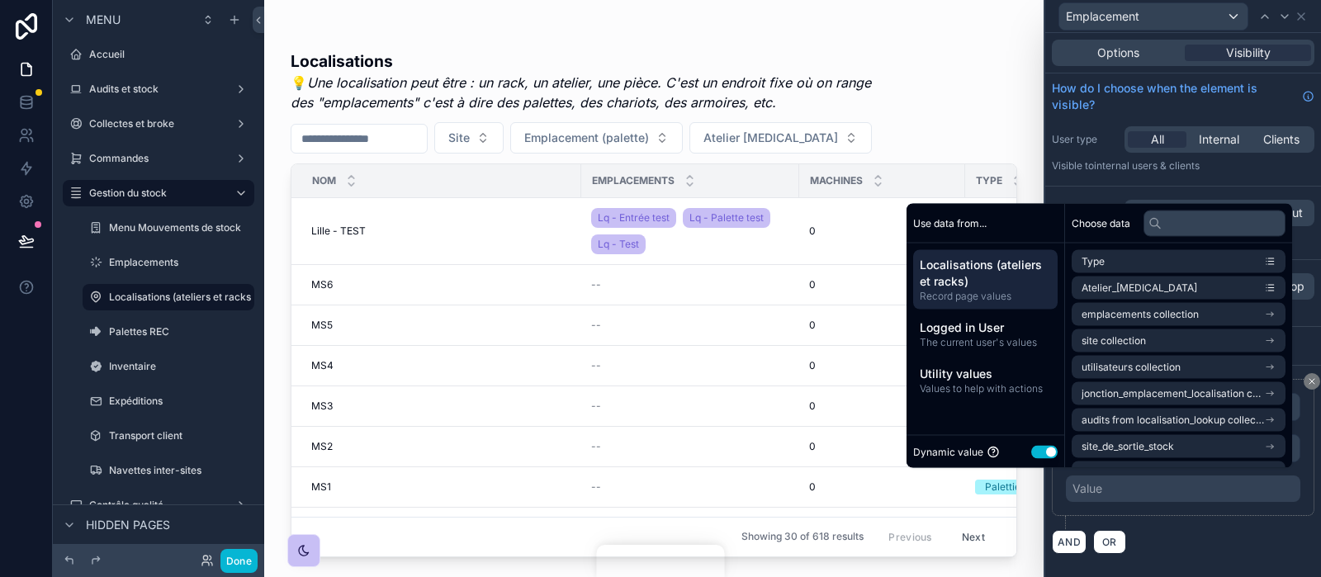
click at [1035, 451] on button "Use setting" at bounding box center [1044, 451] width 26 height 13
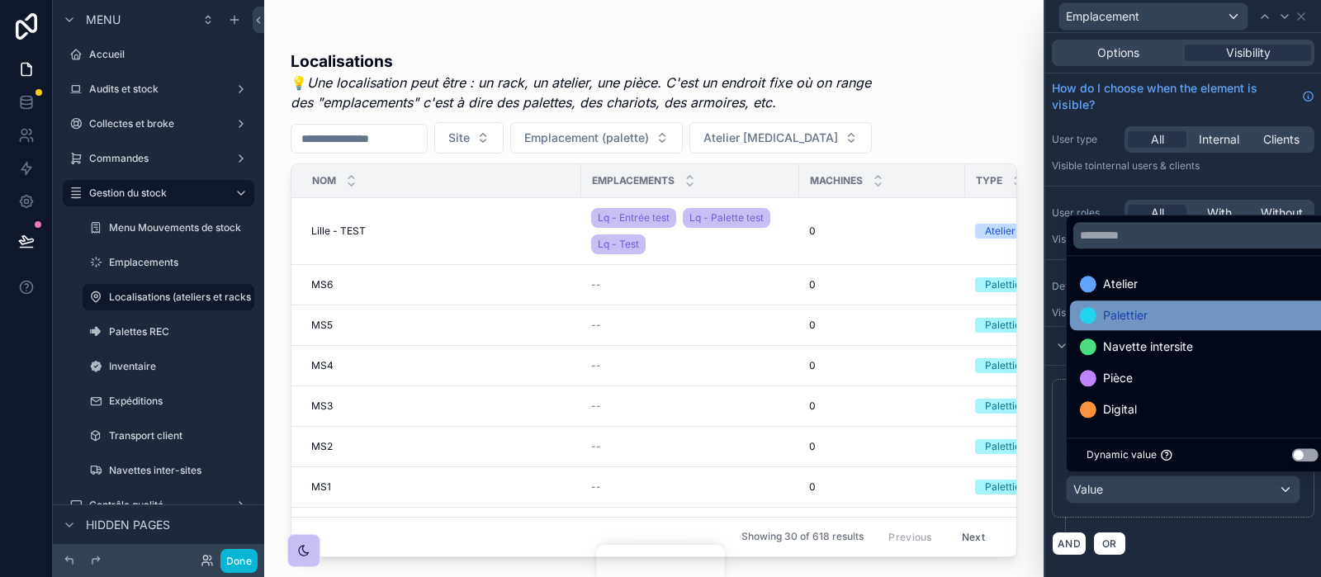
click at [1153, 319] on div "Palettier" at bounding box center [1202, 316] width 245 height 20
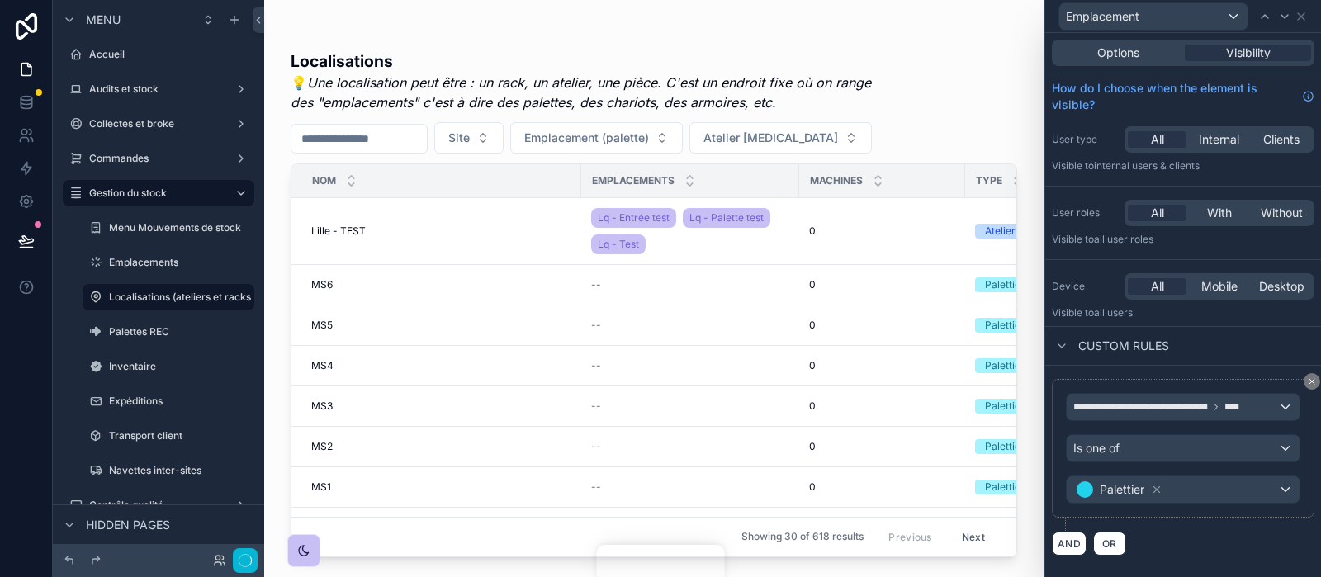
click at [1213, 514] on div "**********" at bounding box center [1183, 448] width 263 height 139
click at [228, 563] on button "Done" at bounding box center [238, 561] width 37 height 24
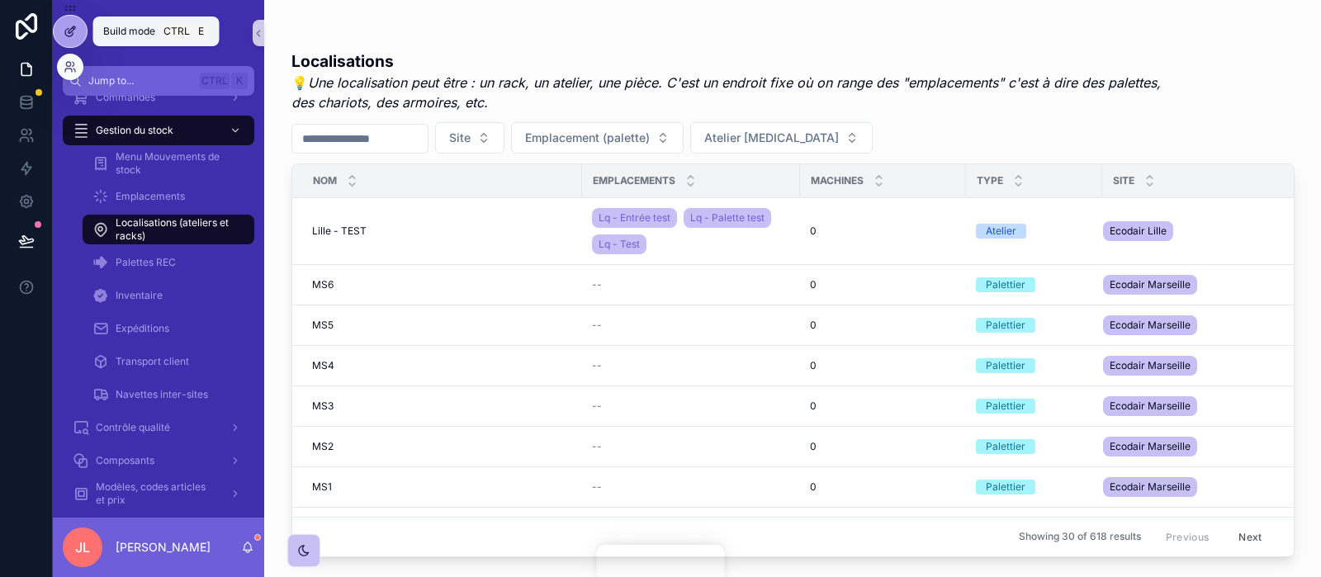
click at [64, 44] on div at bounding box center [70, 31] width 33 height 31
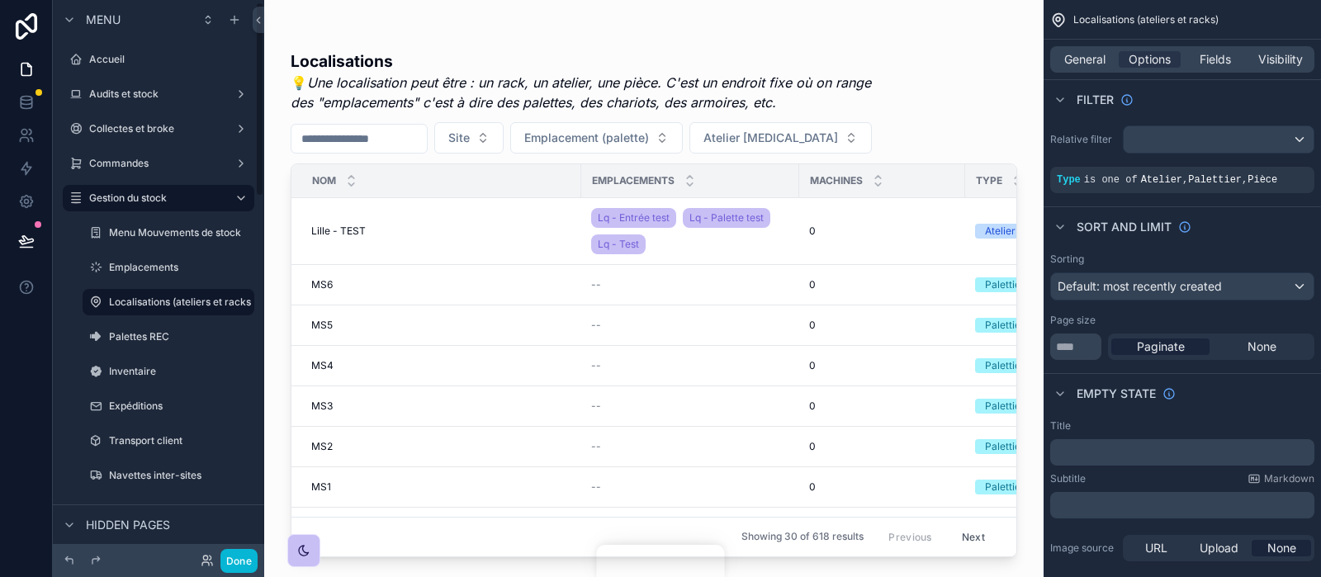
scroll to position [5, 0]
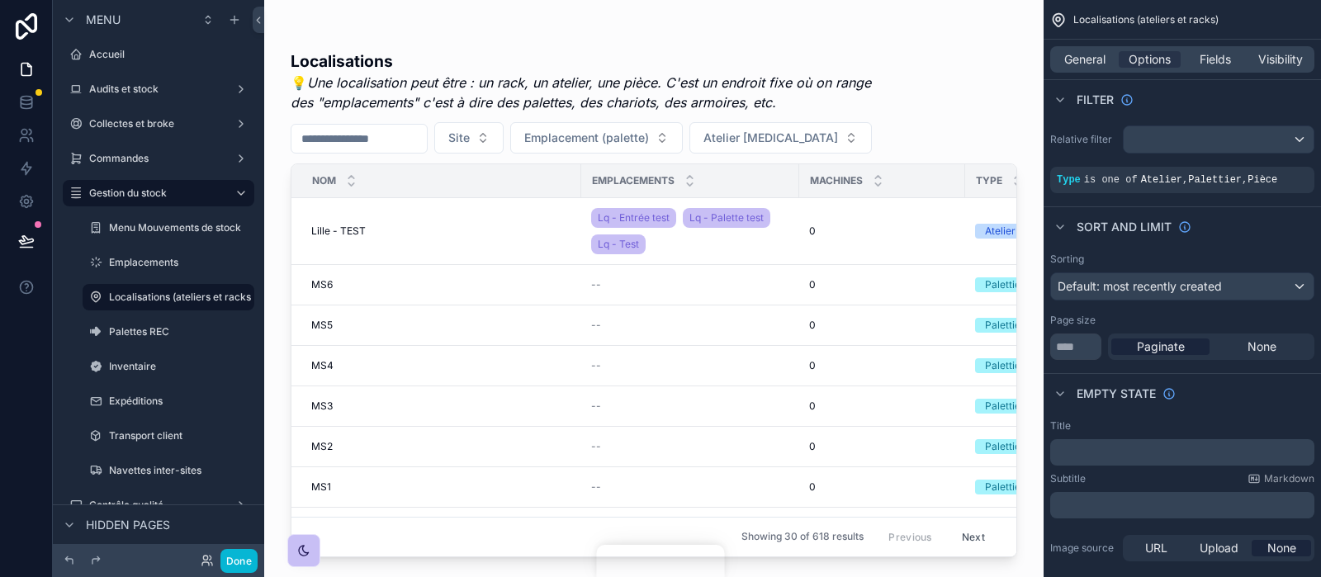
click at [1188, 383] on div "Empty state" at bounding box center [1182, 393] width 277 height 40
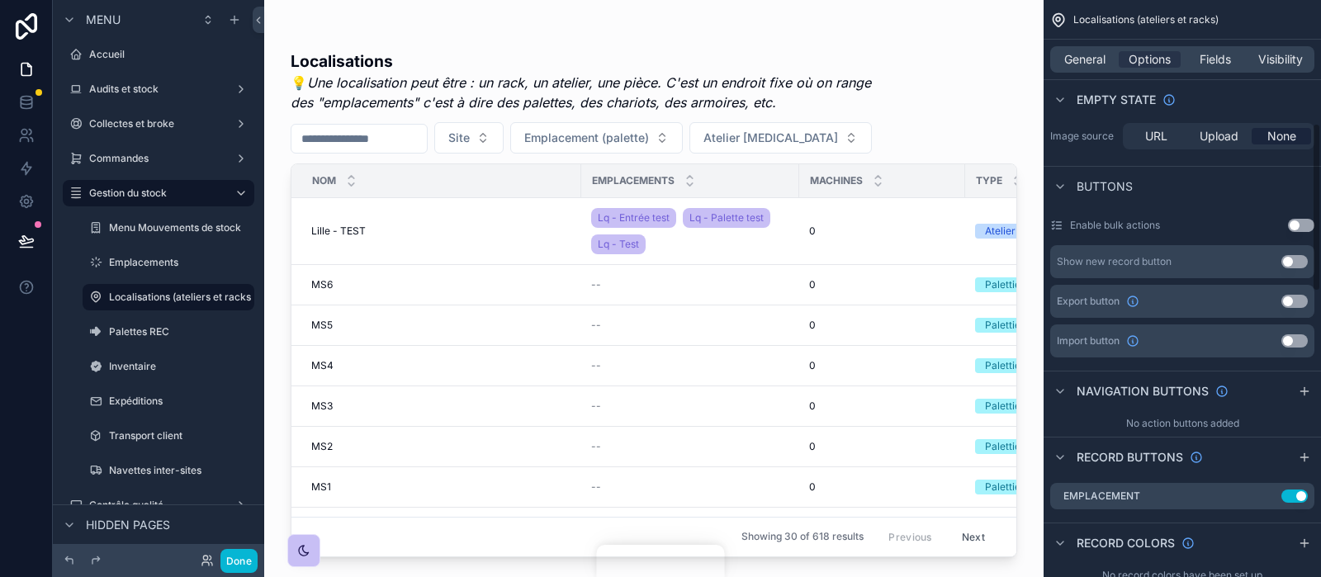
scroll to position [421, 0]
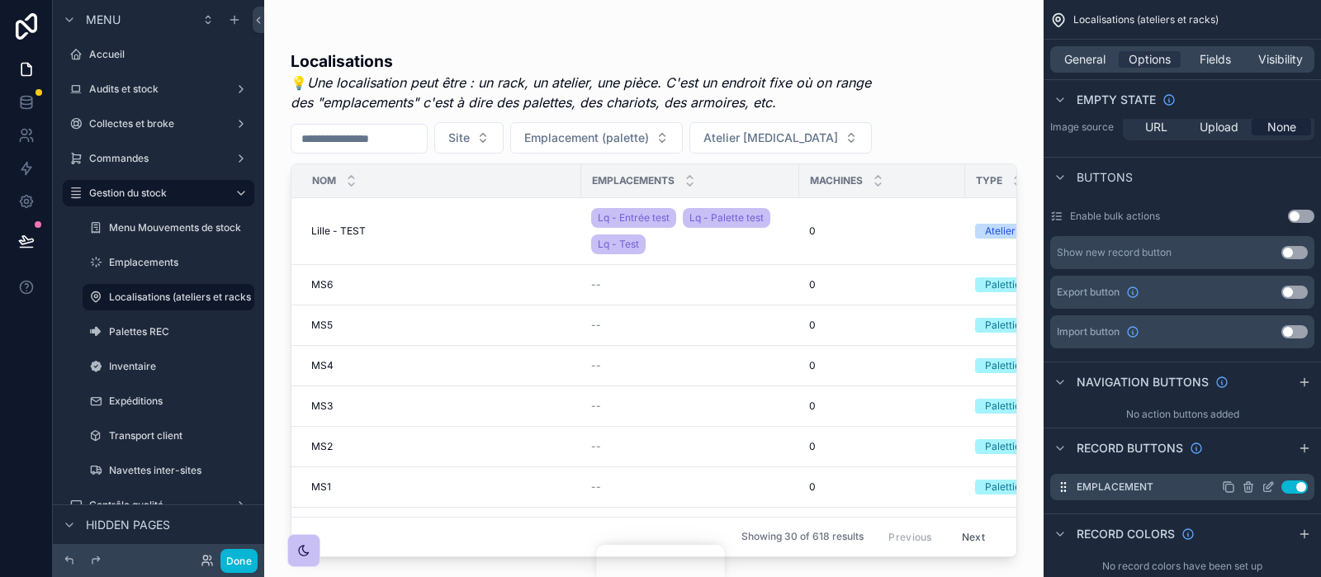
click at [1270, 490] on icon "scrollable content" at bounding box center [1268, 487] width 13 height 13
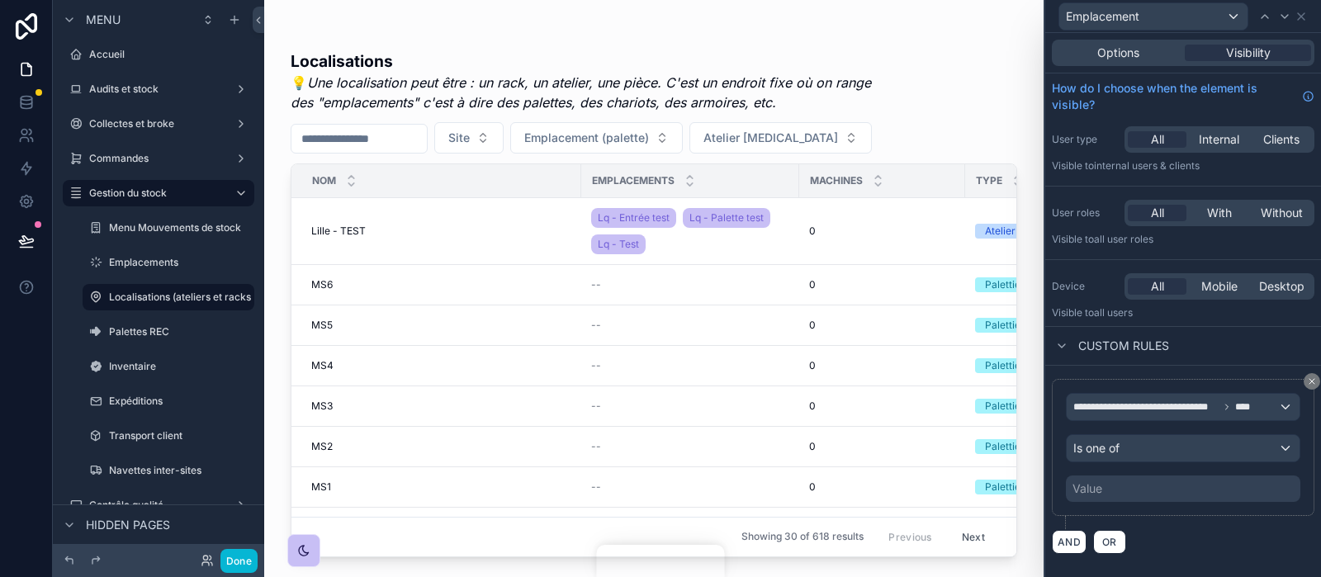
click at [1112, 482] on div "Value" at bounding box center [1183, 489] width 235 height 26
click at [1240, 561] on div "**********" at bounding box center [1183, 466] width 276 height 201
click at [1109, 53] on span "Options" at bounding box center [1119, 53] width 42 height 17
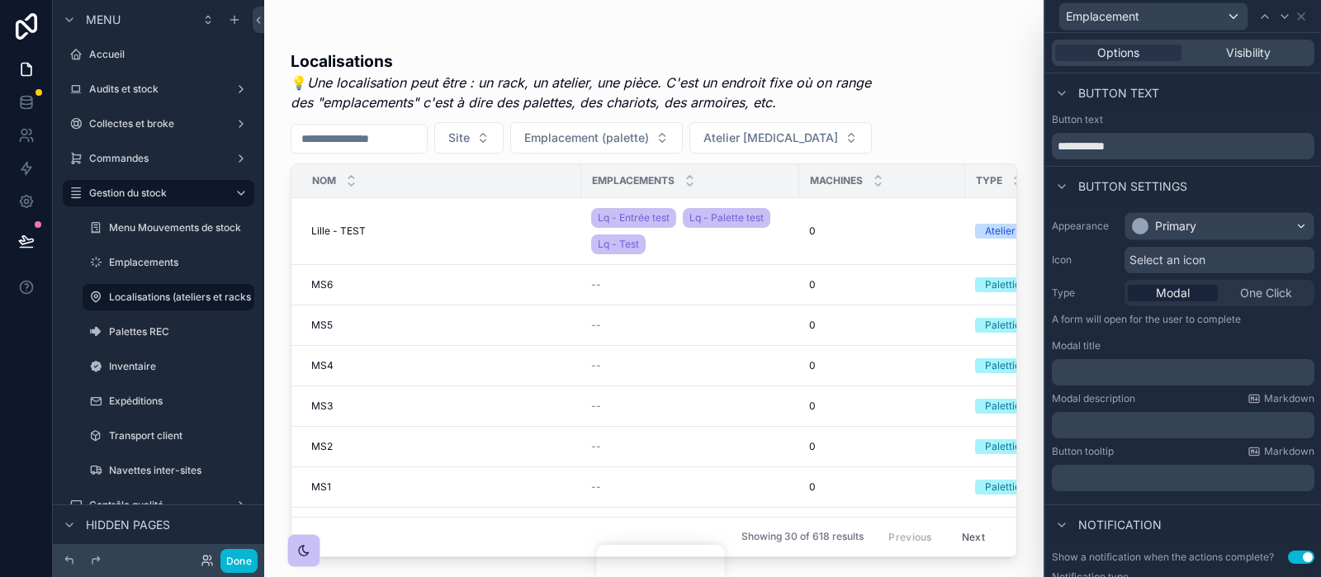
click at [1168, 131] on div "**********" at bounding box center [1183, 136] width 263 height 46
click at [1164, 141] on input "**********" at bounding box center [1183, 146] width 263 height 26
type input "**********"
click at [1298, 15] on icon at bounding box center [1301, 16] width 13 height 13
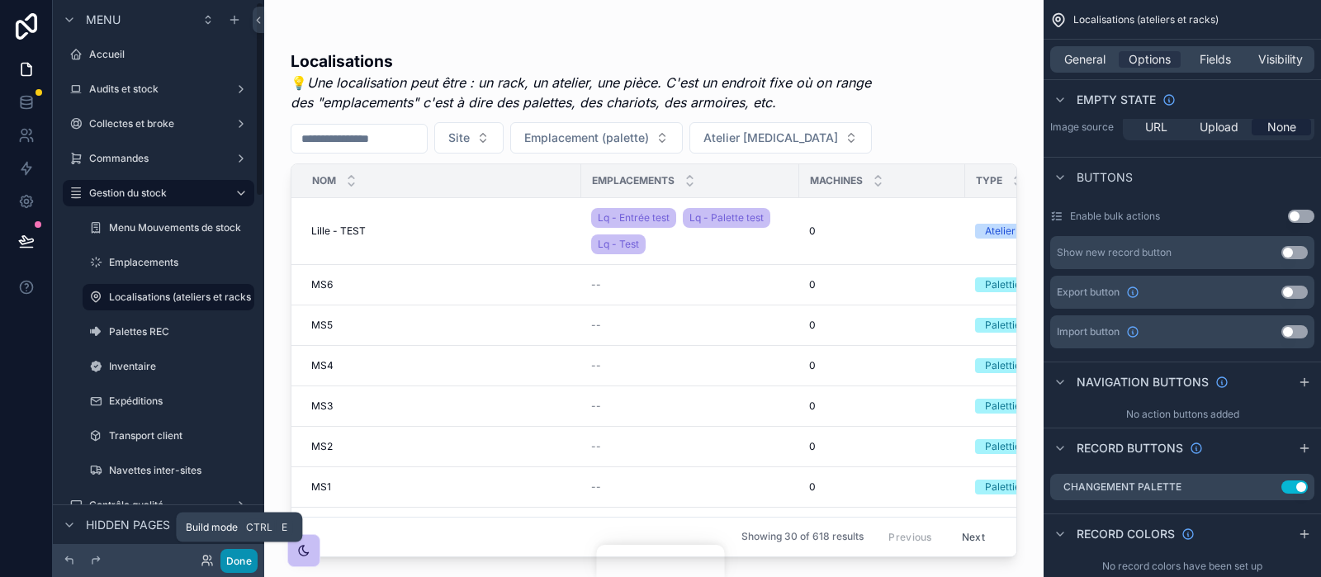
click at [254, 552] on button "Done" at bounding box center [238, 561] width 37 height 24
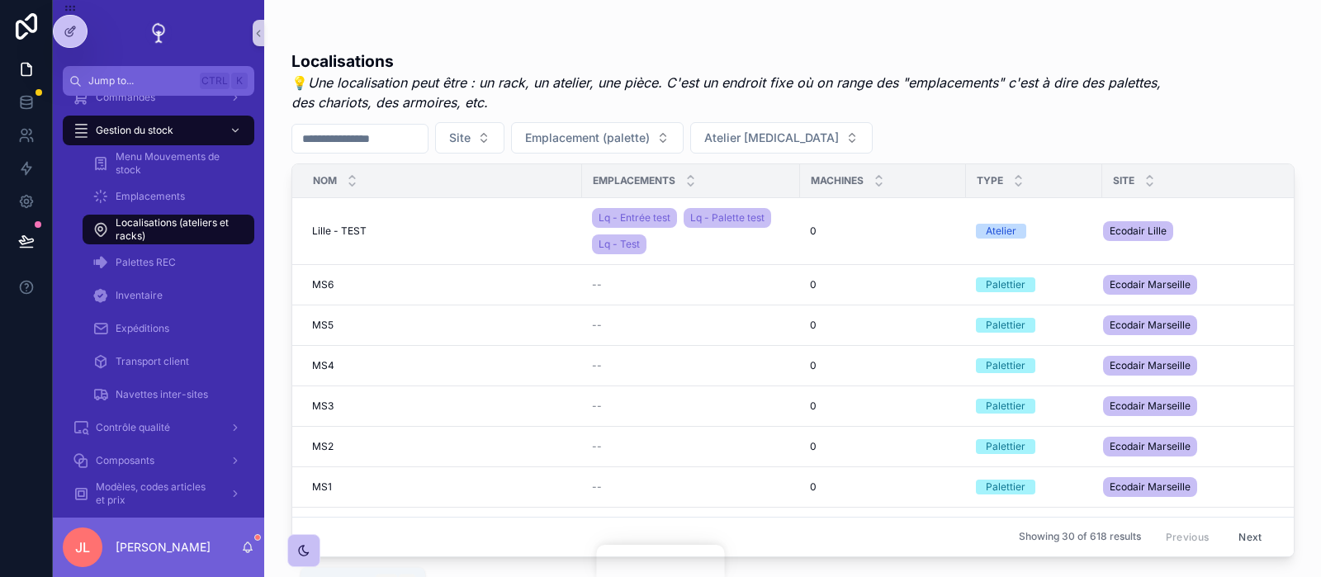
click at [254, 552] on icon "scrollable content" at bounding box center [247, 547] width 13 height 13
